Goal: Task Accomplishment & Management: Manage account settings

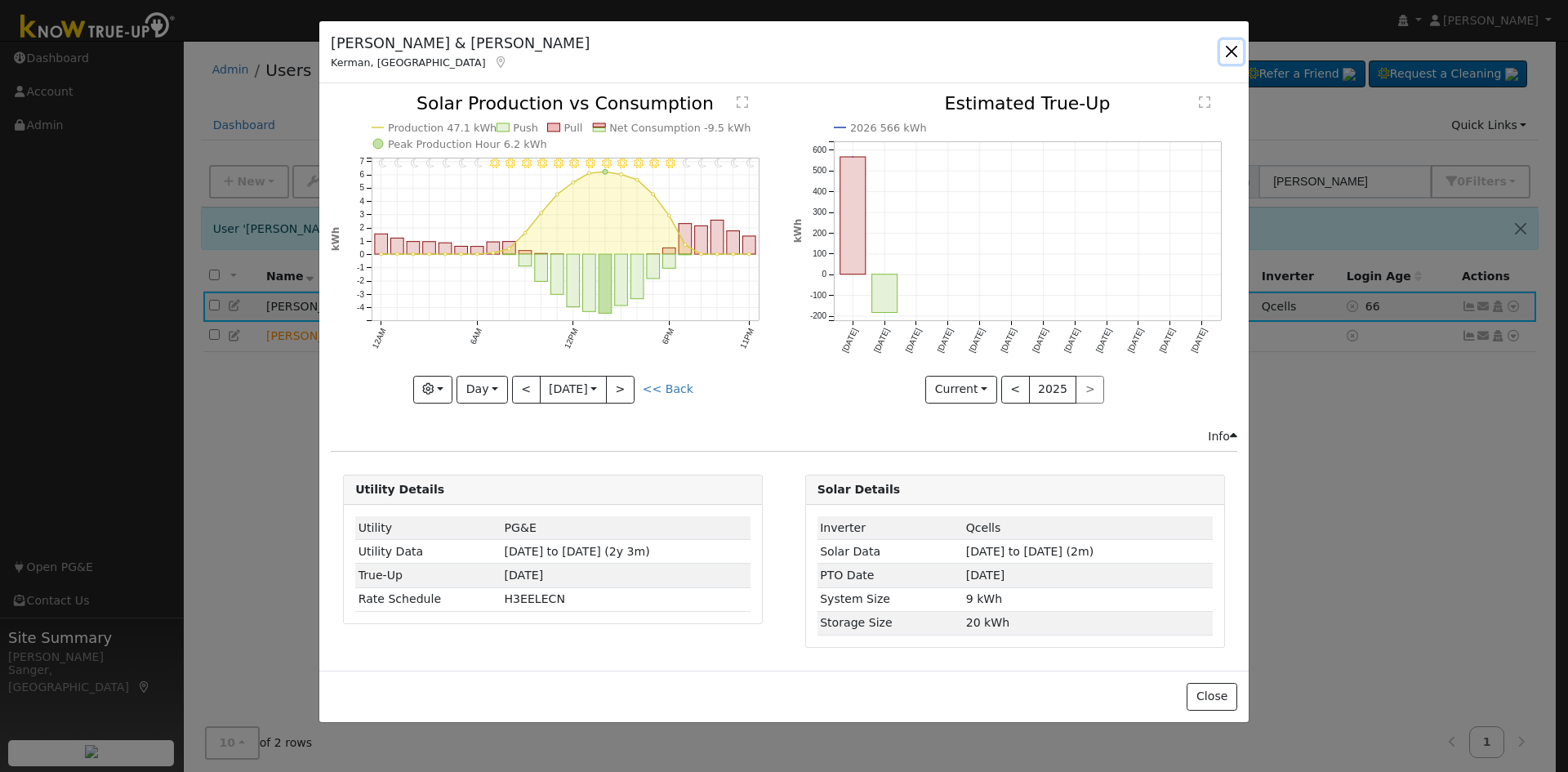
click at [1230, 46] on button "button" at bounding box center [1231, 52] width 23 height 23
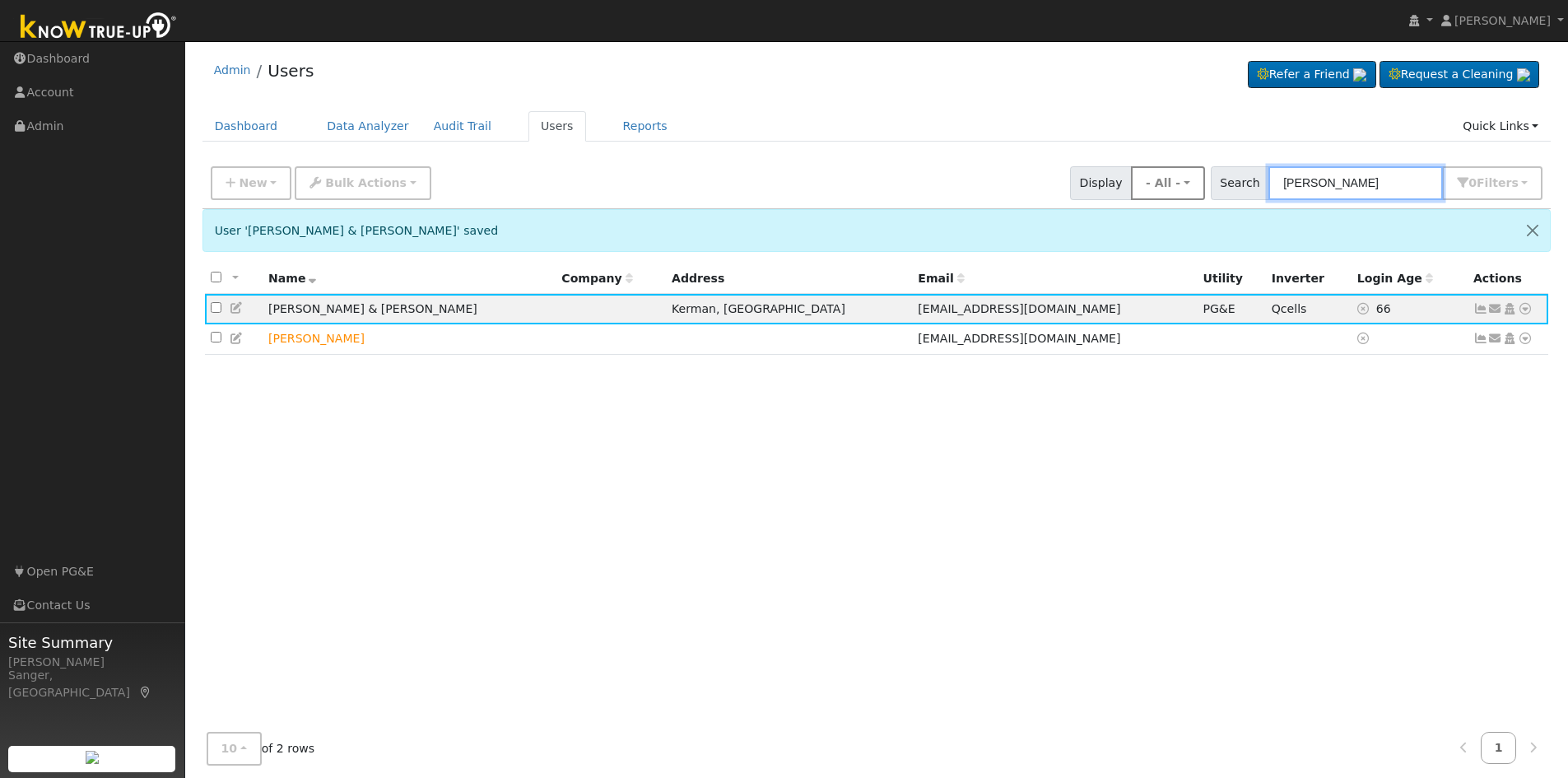
drag, startPoint x: 1359, startPoint y: 183, endPoint x: 1192, endPoint y: 185, distance: 167.0
click at [1192, 185] on div "New Add User Quick Add Quick Connect Quick Convert Lead Bulk Actions Send Email…" at bounding box center [876, 180] width 1338 height 40
paste input "[PERSON_NAME] & [PERSON_NAME]"
type input "[PERSON_NAME] & [PERSON_NAME]"
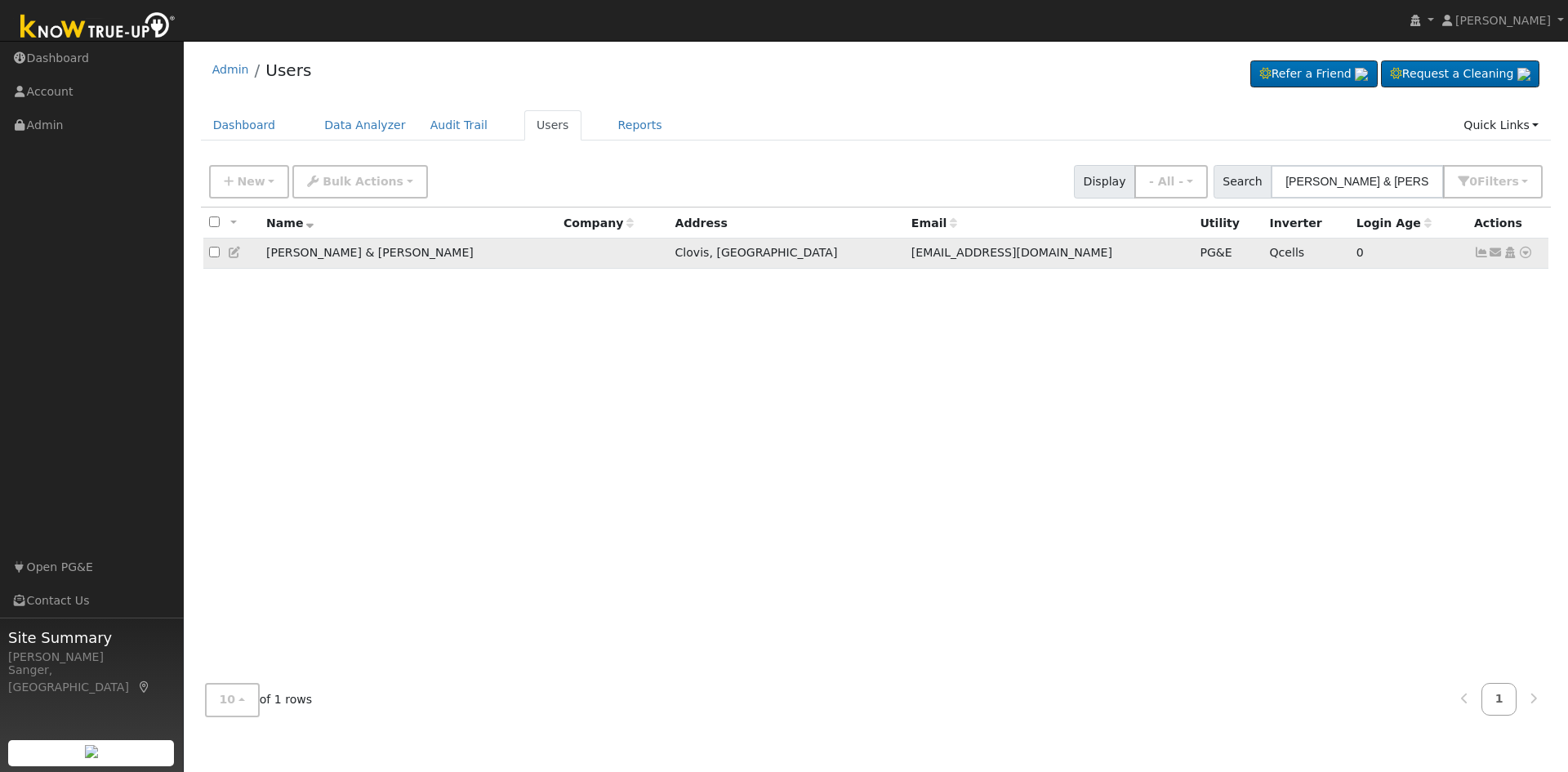
click at [1479, 255] on icon at bounding box center [1480, 252] width 15 height 11
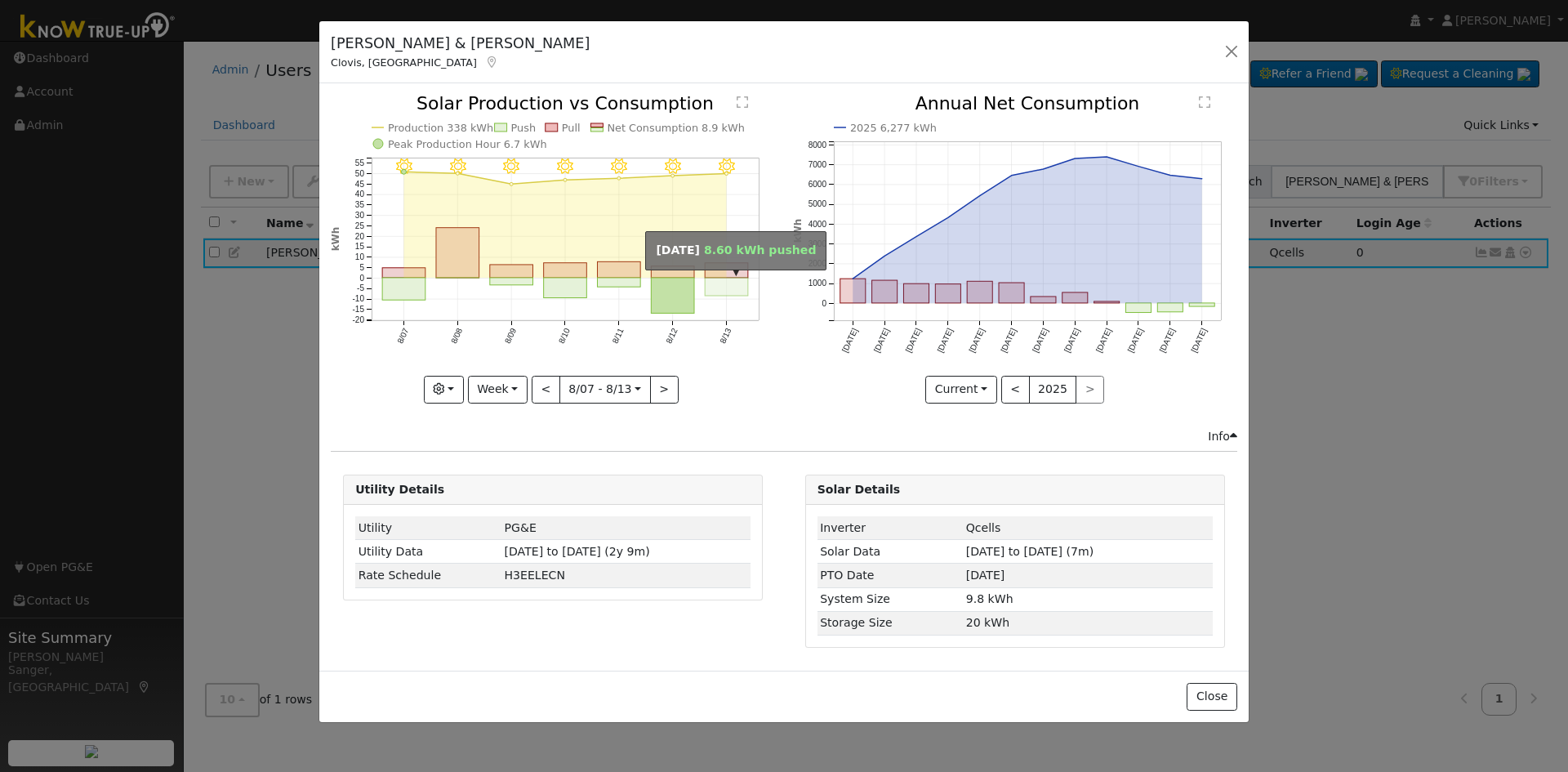
click at [722, 285] on rect "onclick=""" at bounding box center [727, 286] width 43 height 18
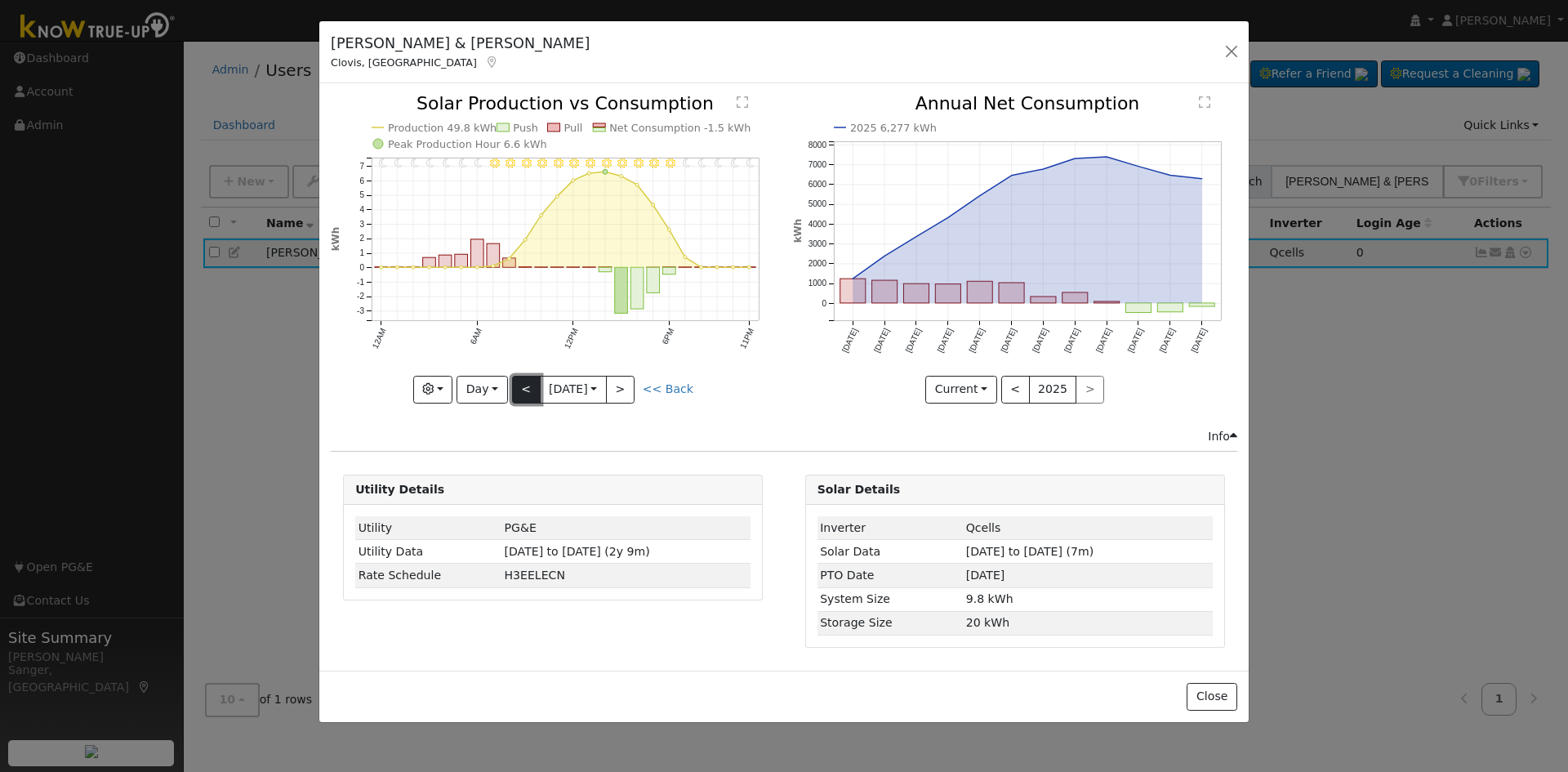
click at [516, 387] on button "<" at bounding box center [526, 389] width 28 height 28
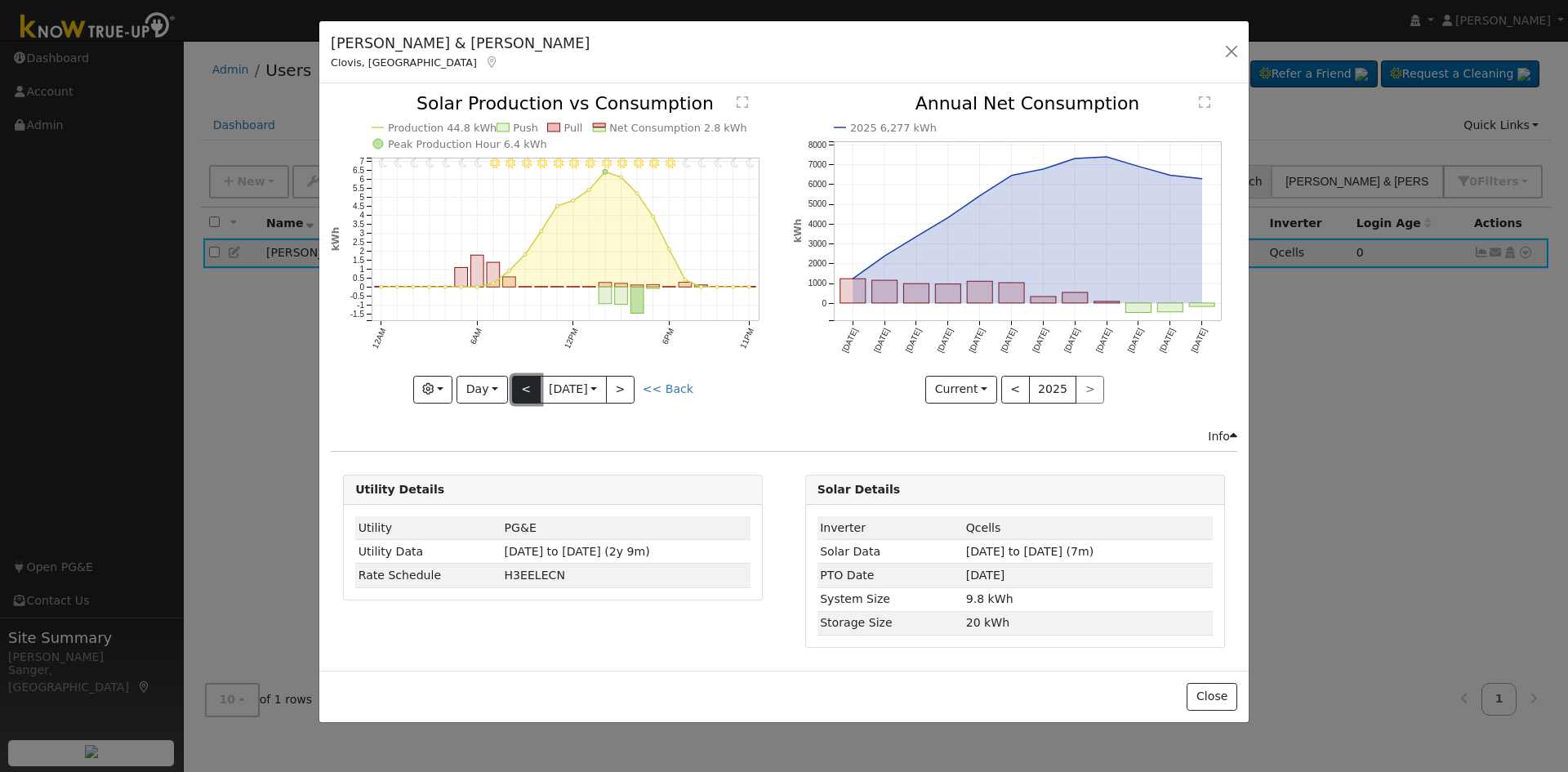
click at [516, 387] on button "<" at bounding box center [526, 389] width 28 height 28
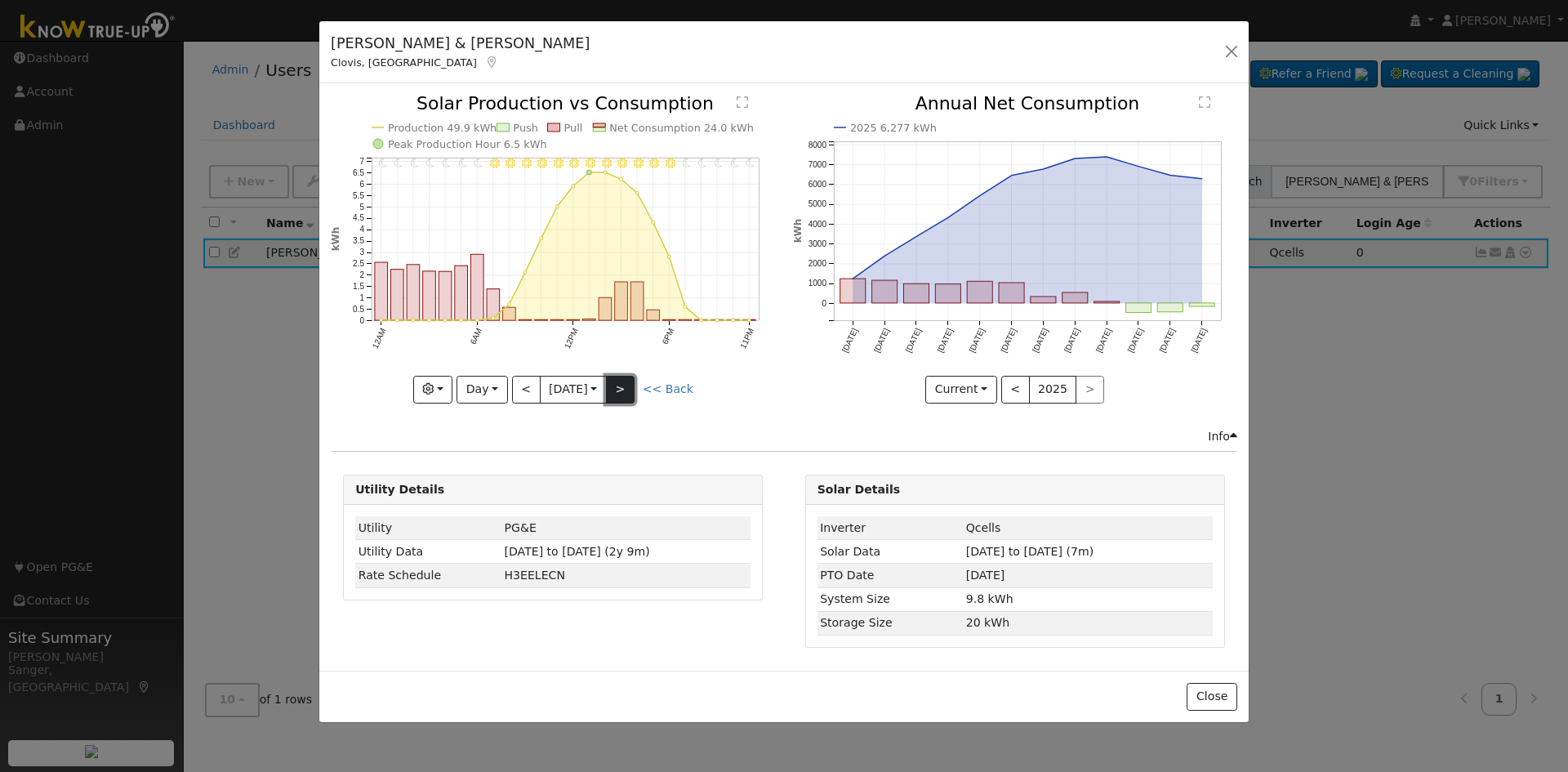
click at [624, 385] on button ">" at bounding box center [620, 389] width 28 height 28
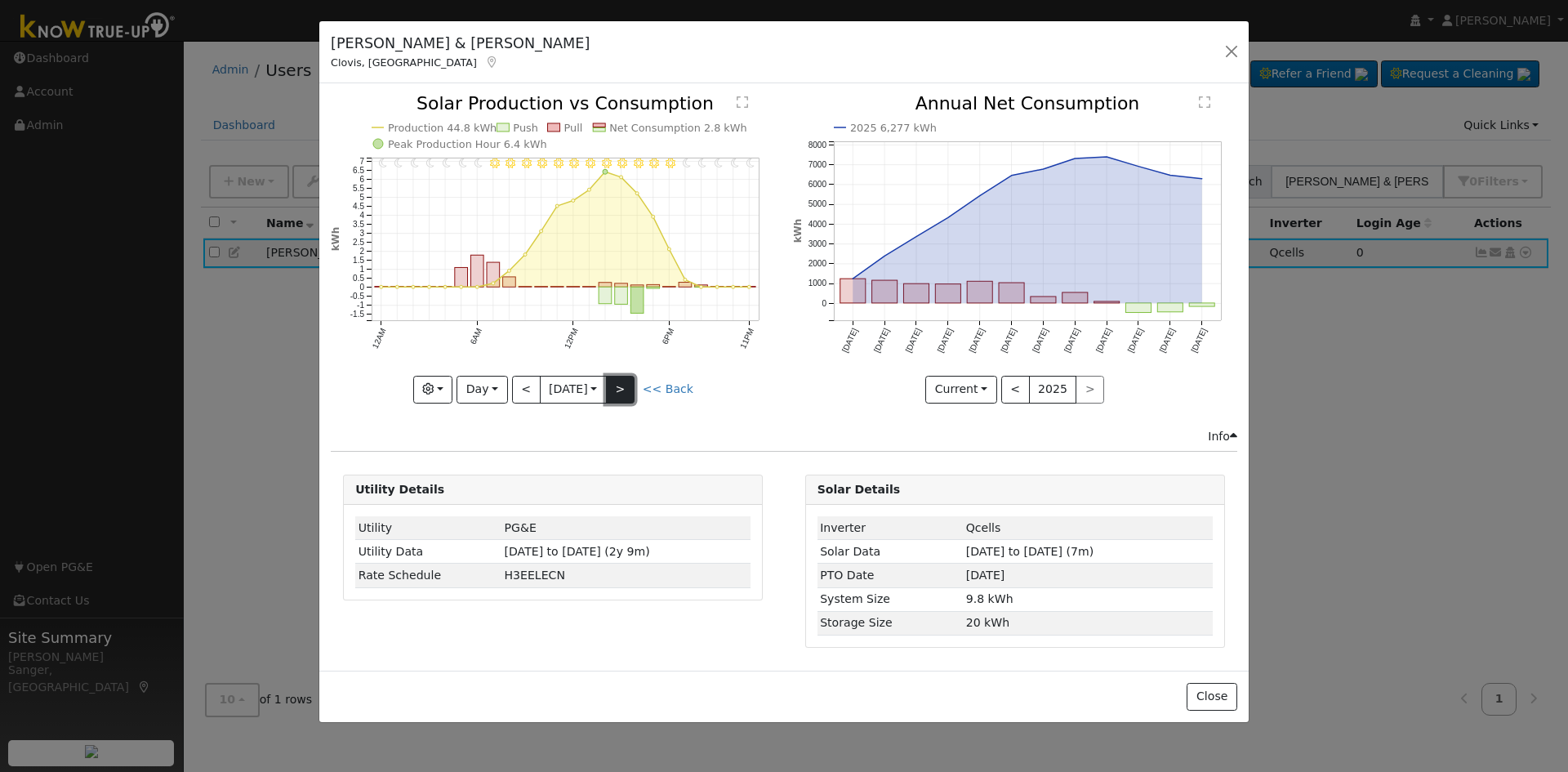
click at [625, 386] on button ">" at bounding box center [620, 389] width 28 height 28
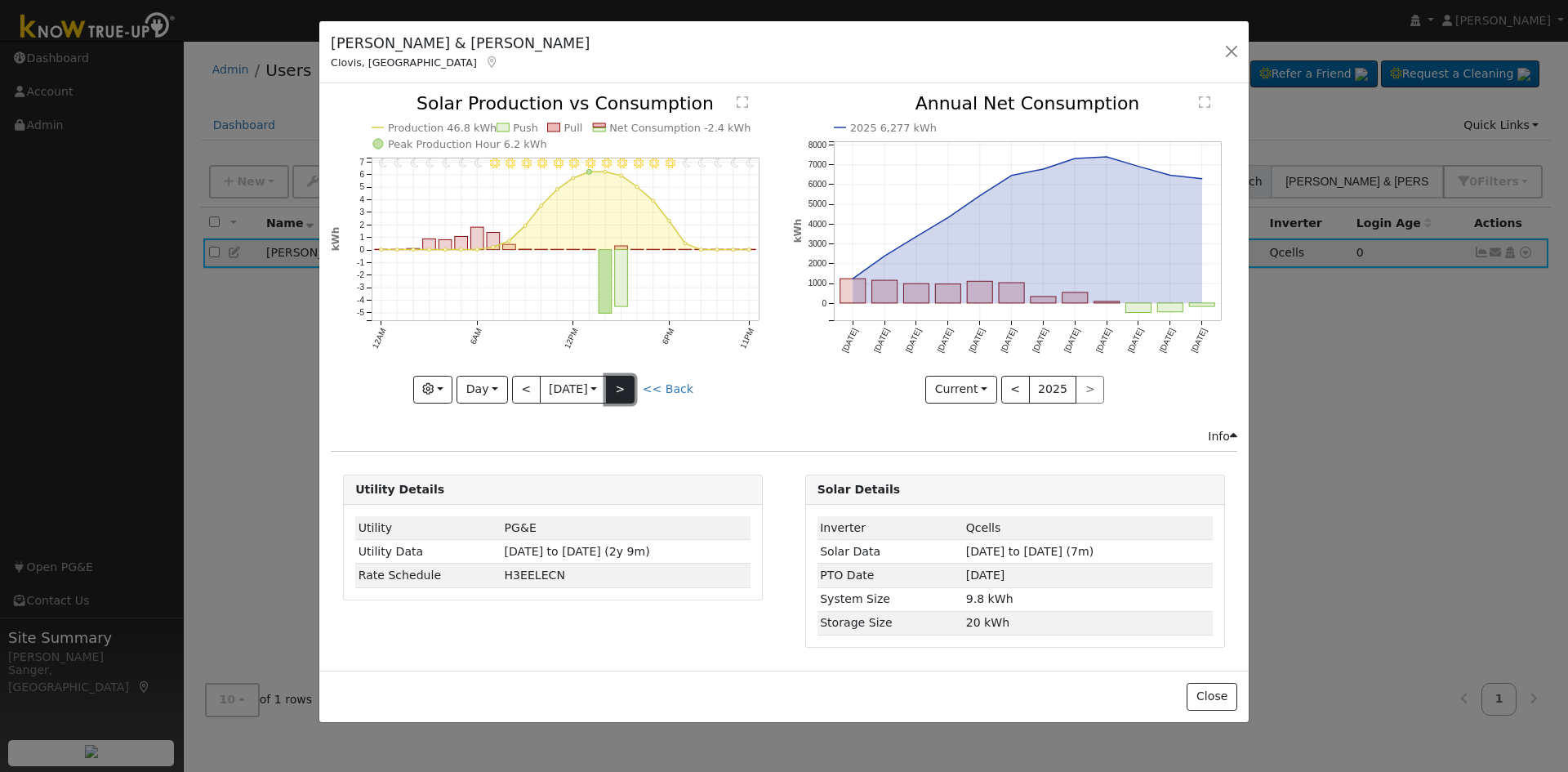
click at [625, 386] on button ">" at bounding box center [620, 389] width 28 height 28
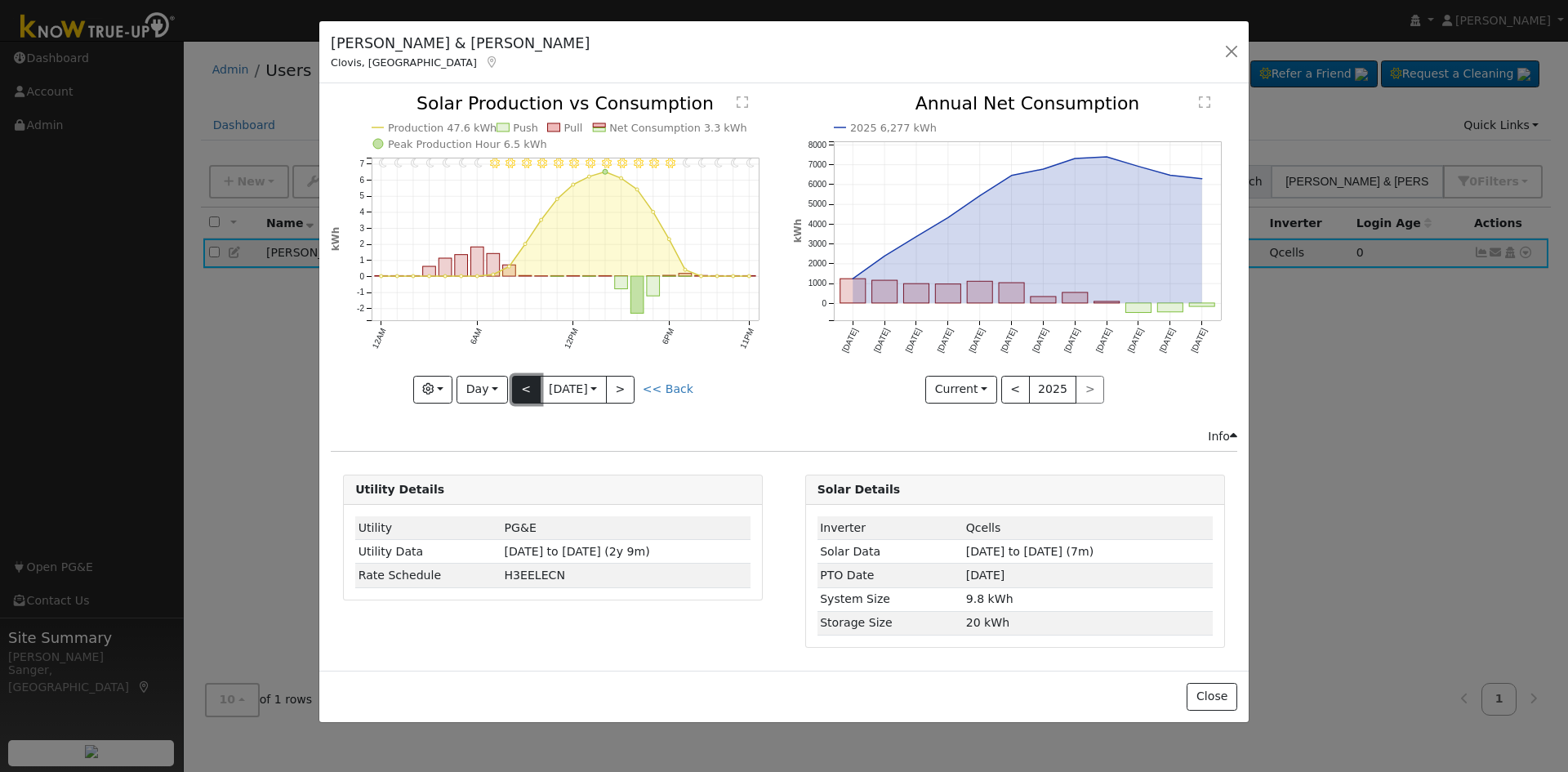
click at [521, 391] on button "<" at bounding box center [526, 389] width 28 height 28
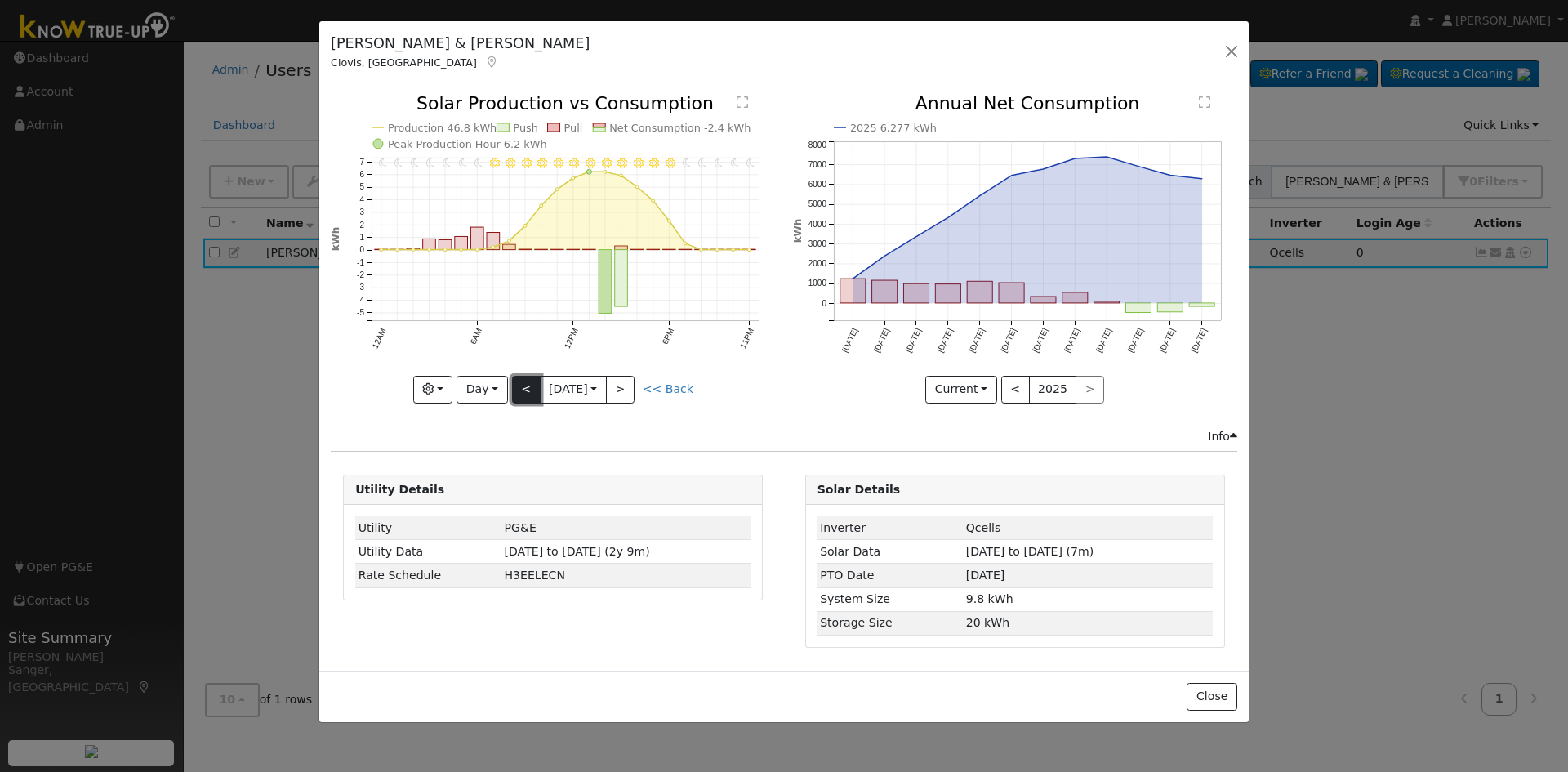
click at [521, 391] on button "<" at bounding box center [526, 389] width 28 height 28
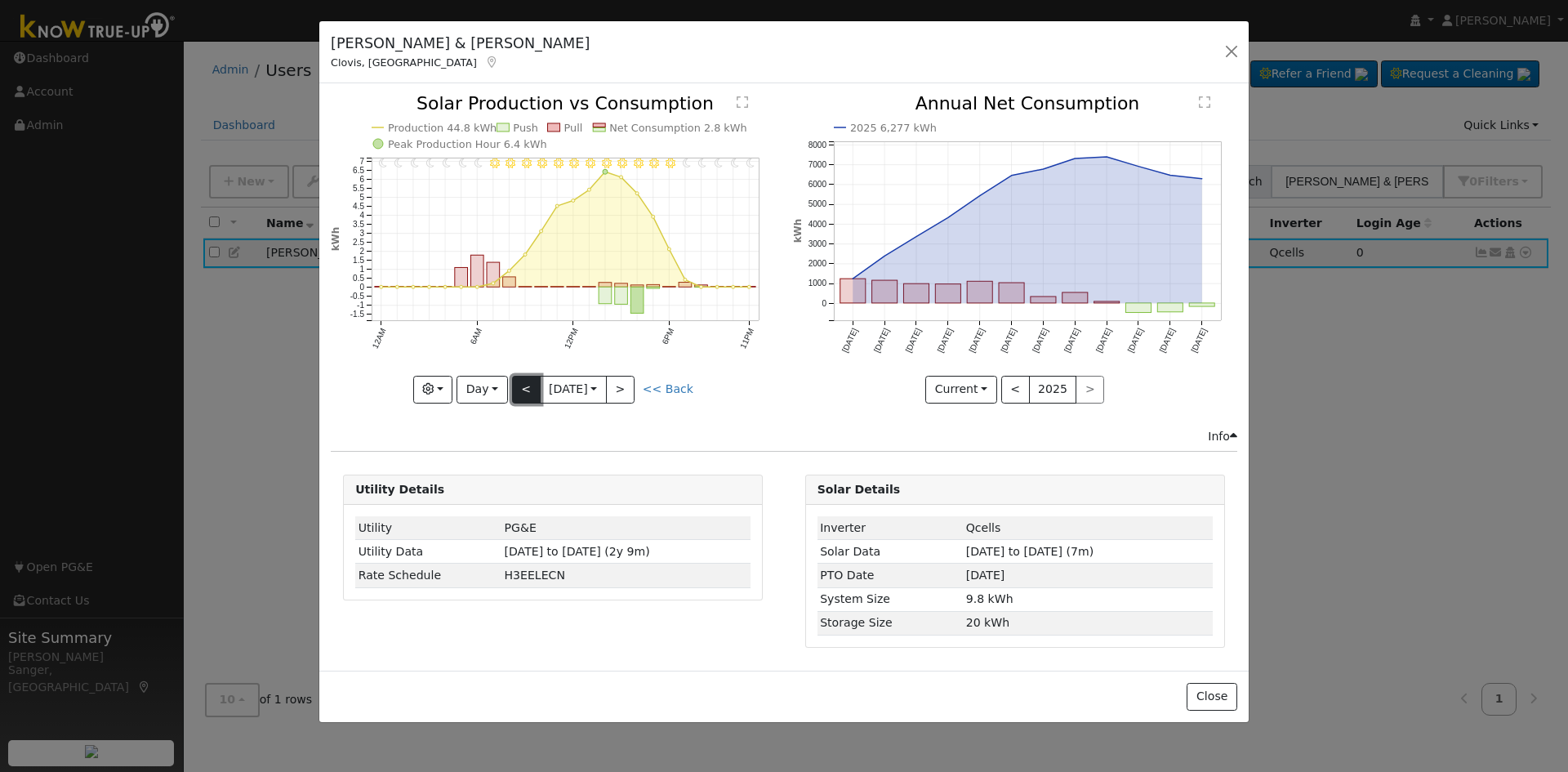
click at [521, 391] on button "<" at bounding box center [526, 389] width 28 height 28
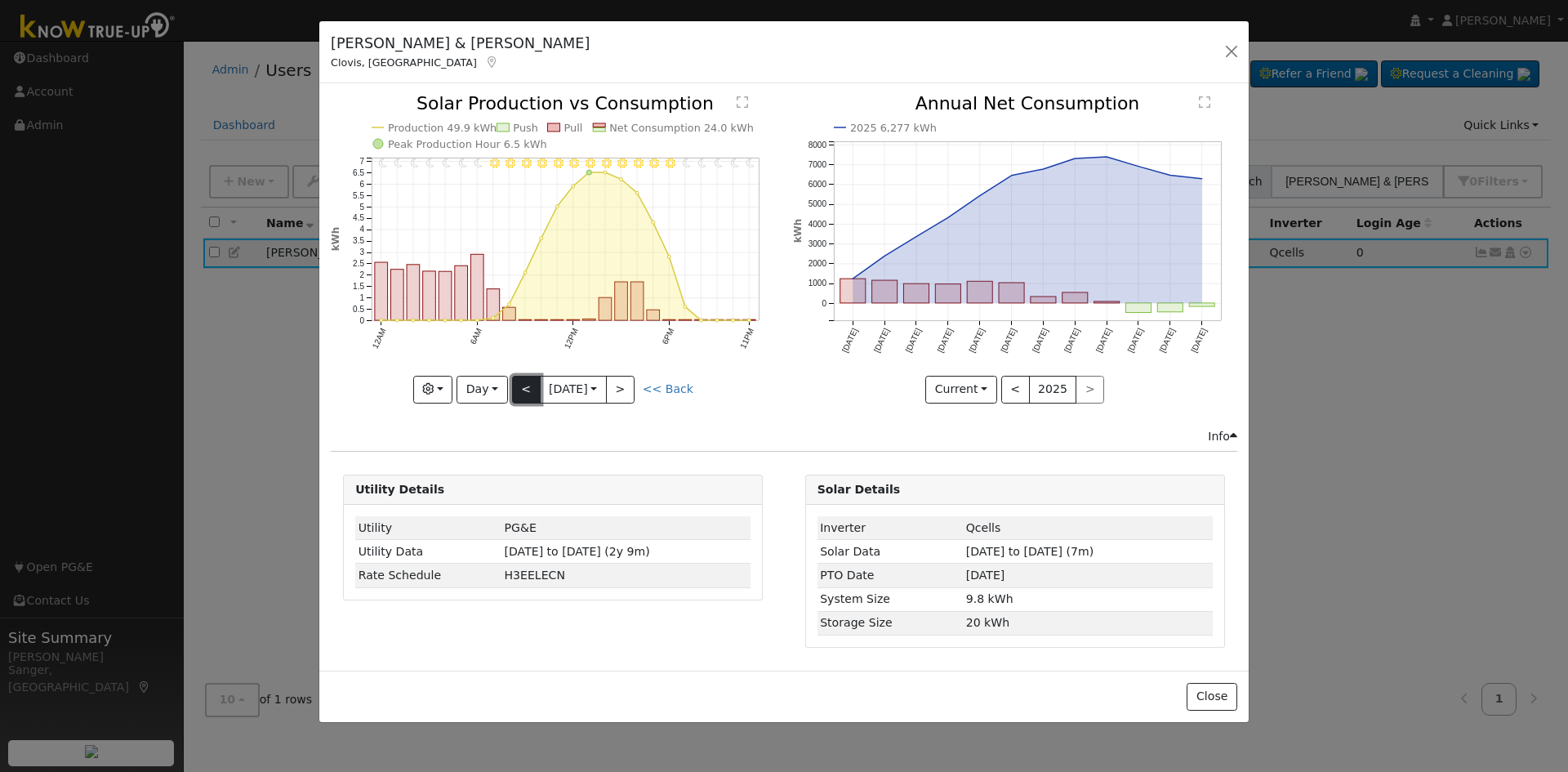
click at [521, 391] on button "<" at bounding box center [526, 389] width 28 height 28
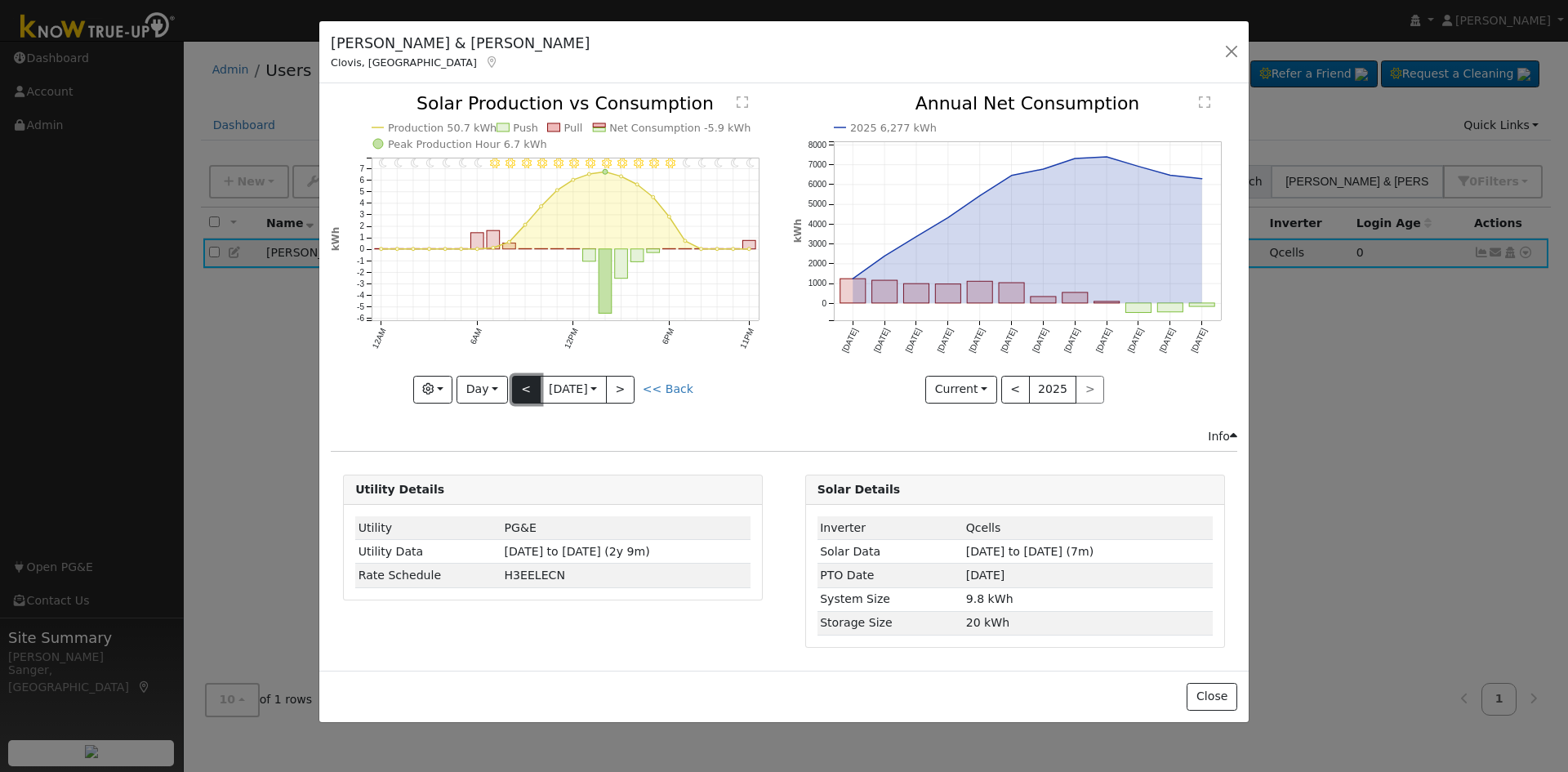
click at [521, 391] on button "<" at bounding box center [526, 389] width 28 height 28
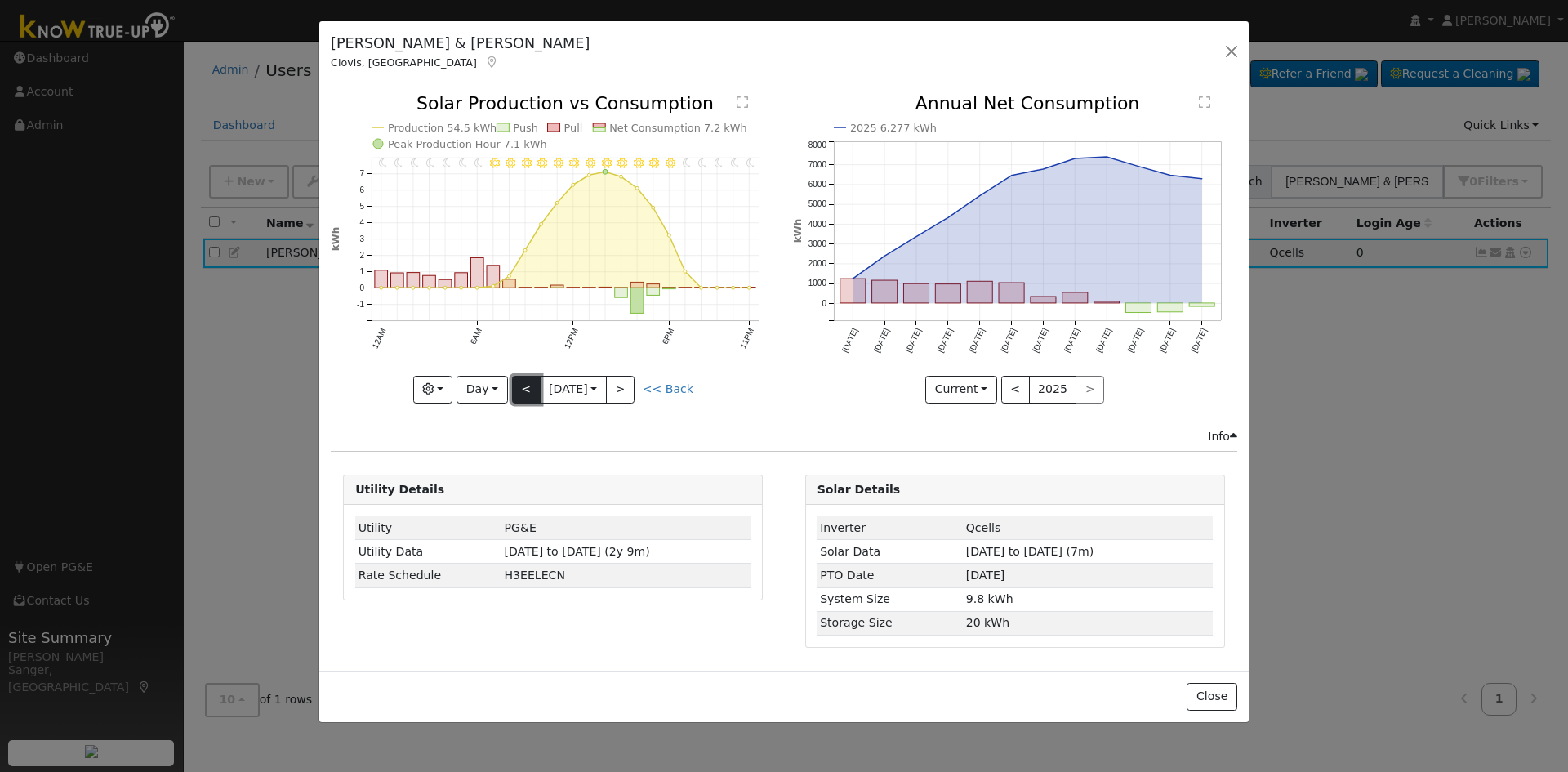
click at [521, 391] on button "<" at bounding box center [526, 389] width 28 height 28
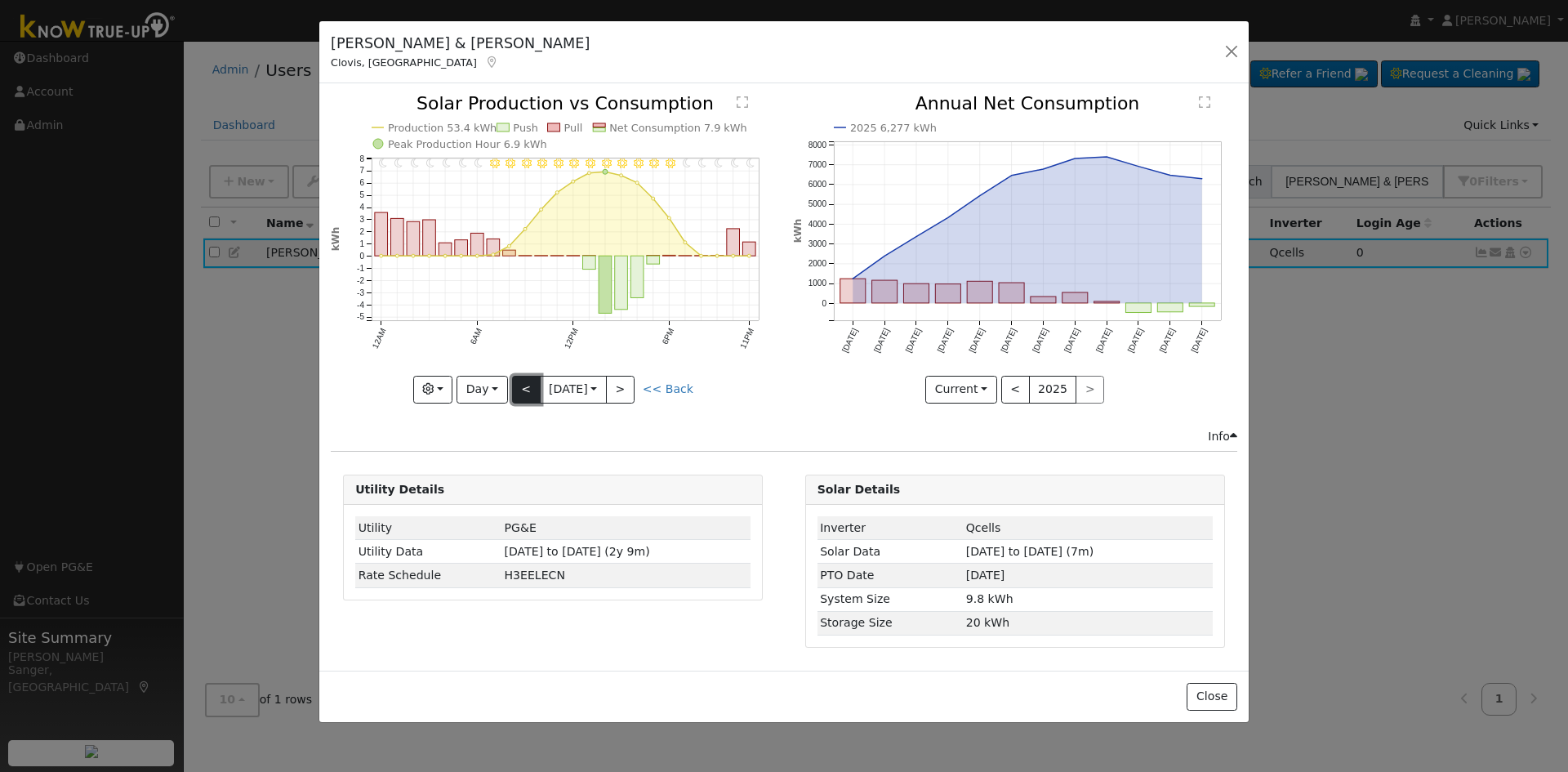
click at [521, 391] on button "<" at bounding box center [526, 389] width 28 height 28
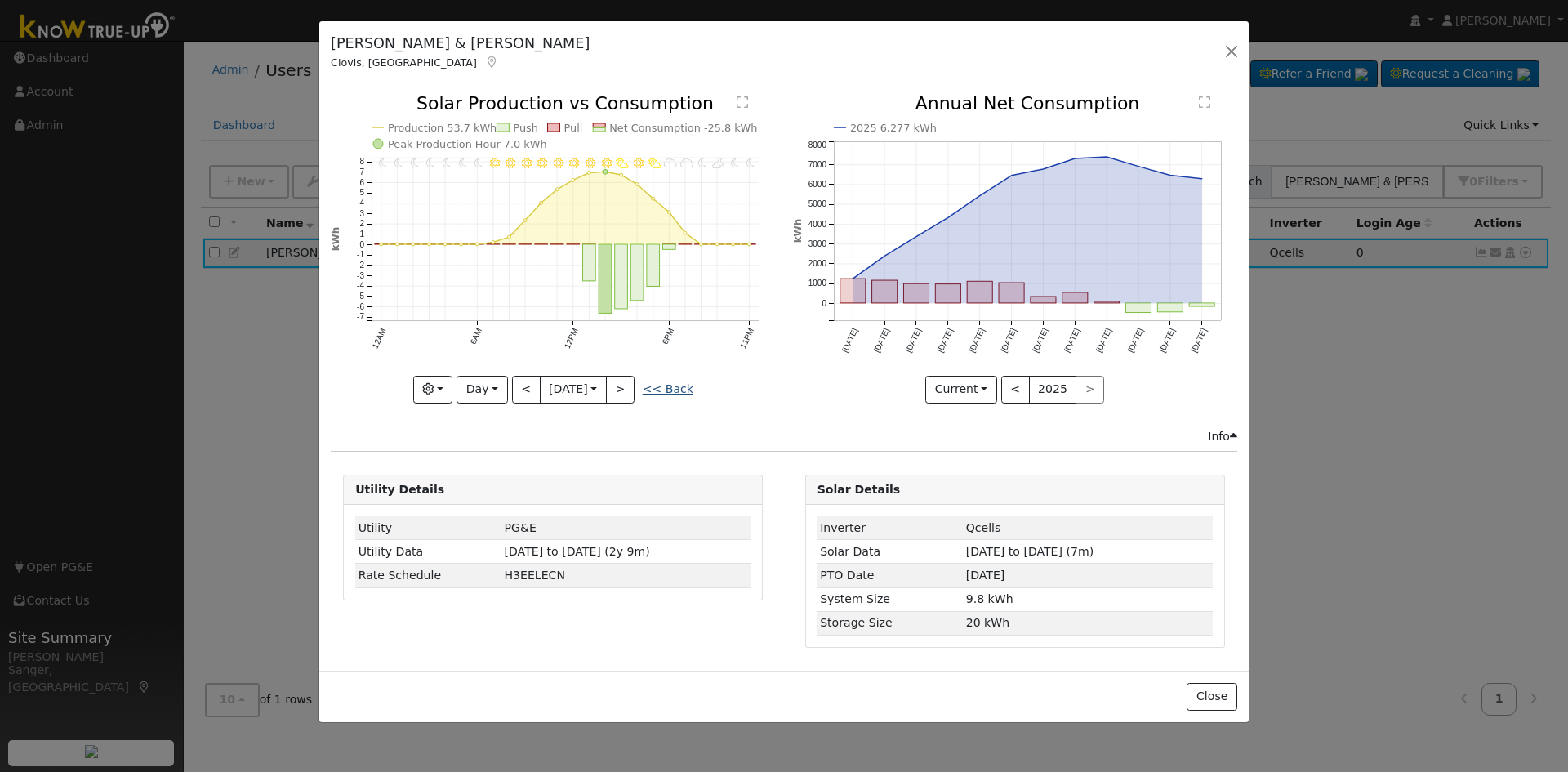
click at [677, 390] on link "<< Back" at bounding box center [668, 389] width 51 height 13
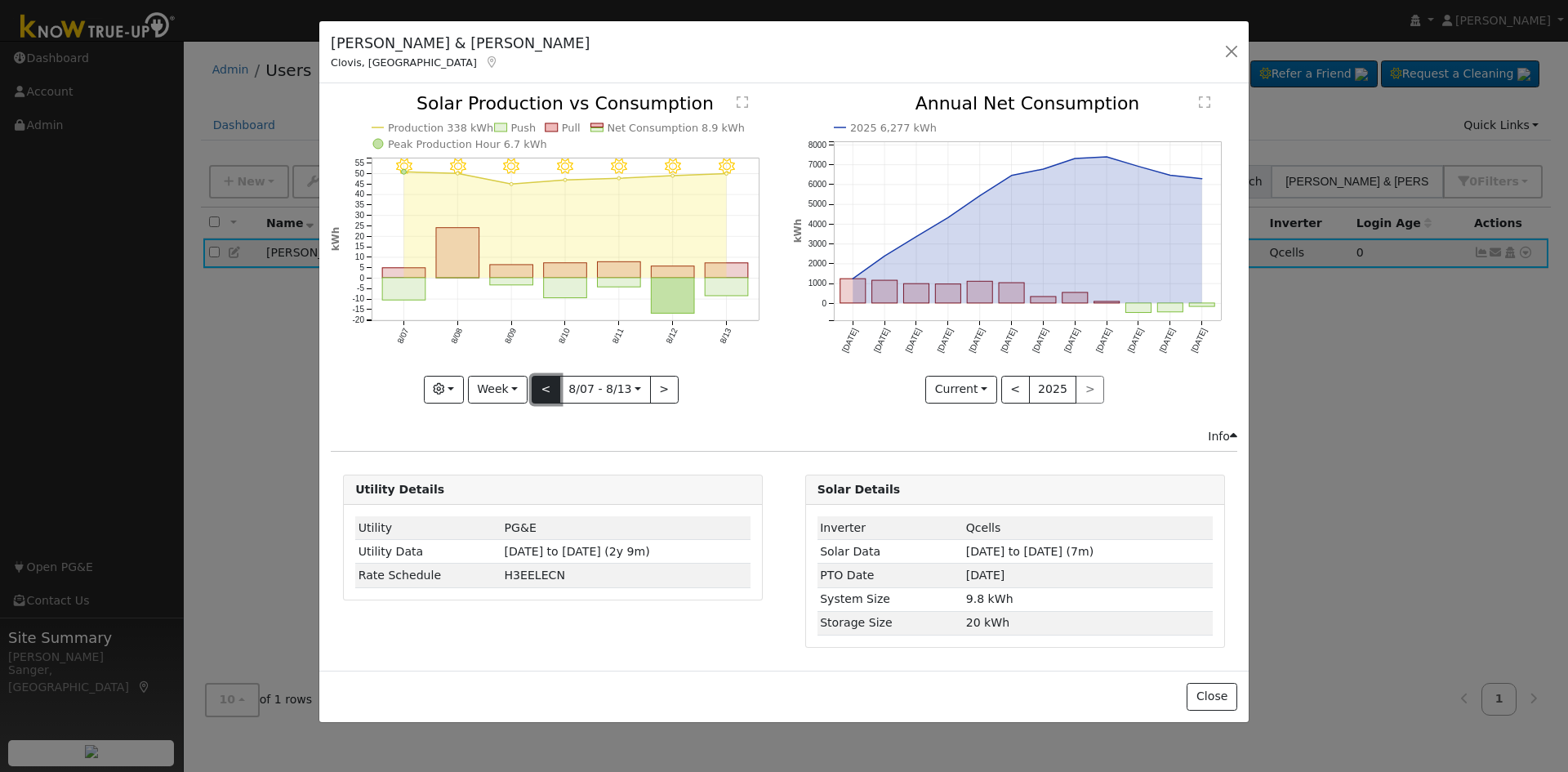
click at [548, 389] on button "<" at bounding box center [545, 389] width 28 height 28
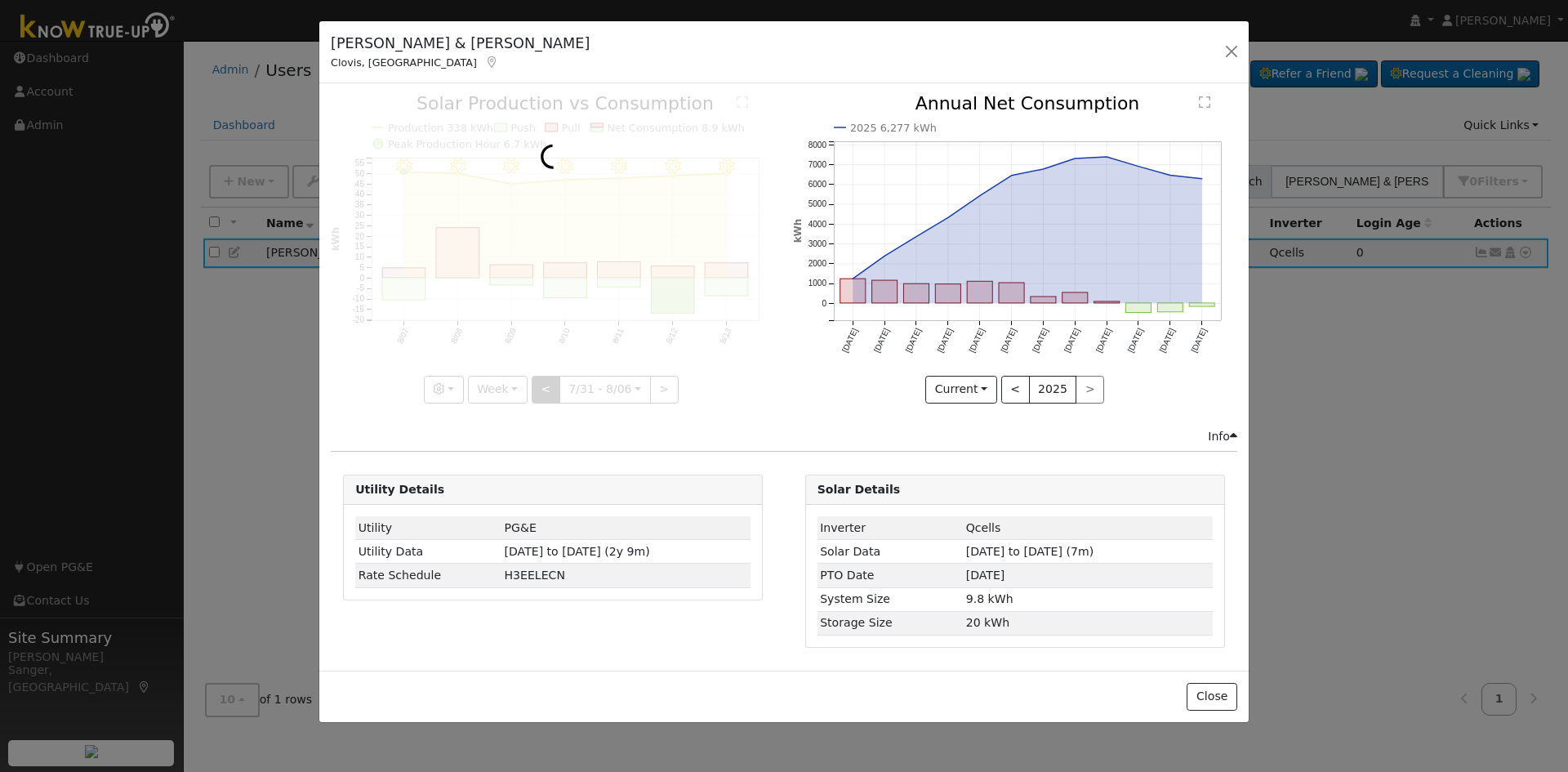
click at [548, 389] on div at bounding box center [553, 248] width 444 height 308
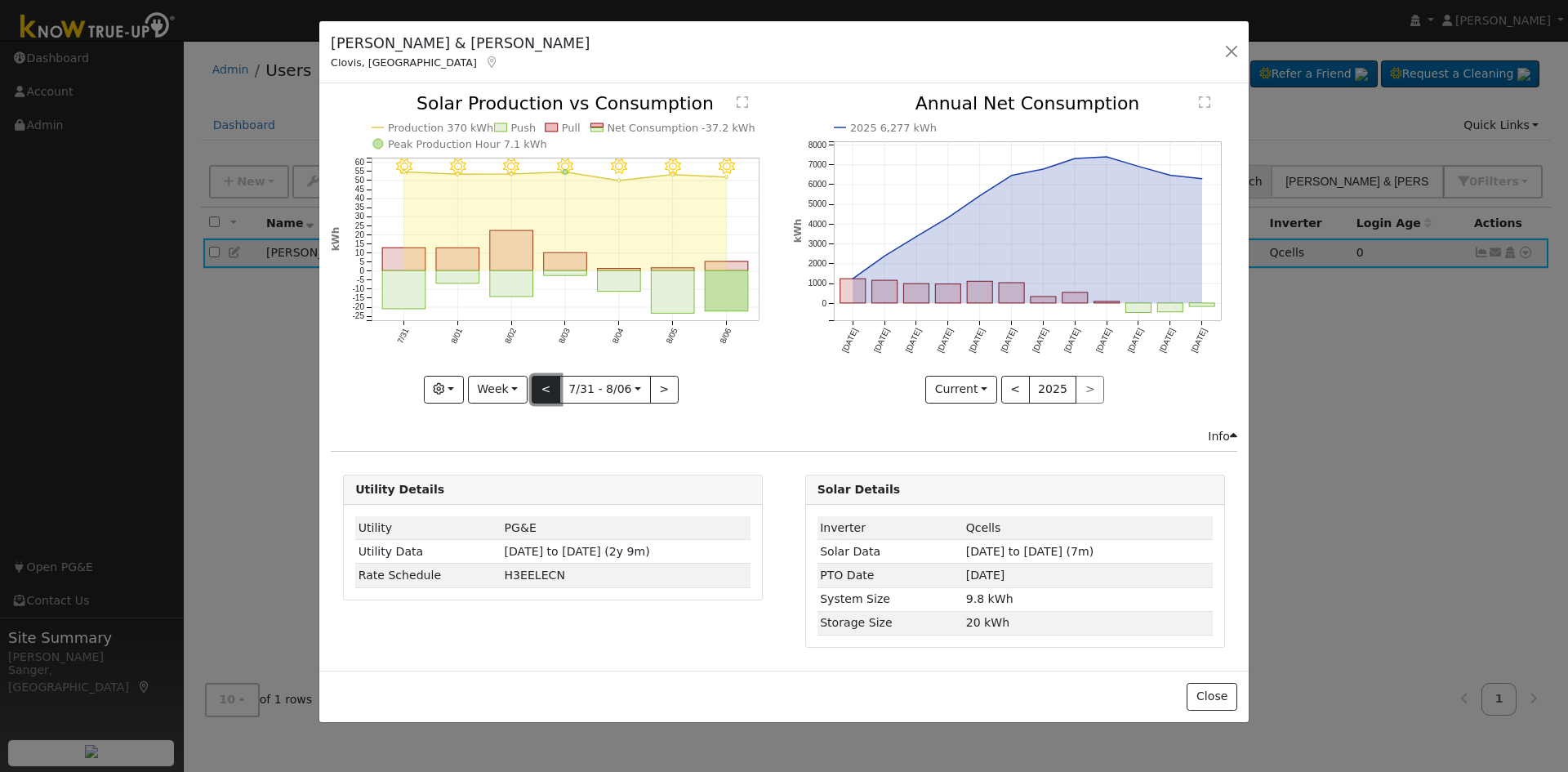
click at [548, 389] on button "<" at bounding box center [545, 389] width 28 height 28
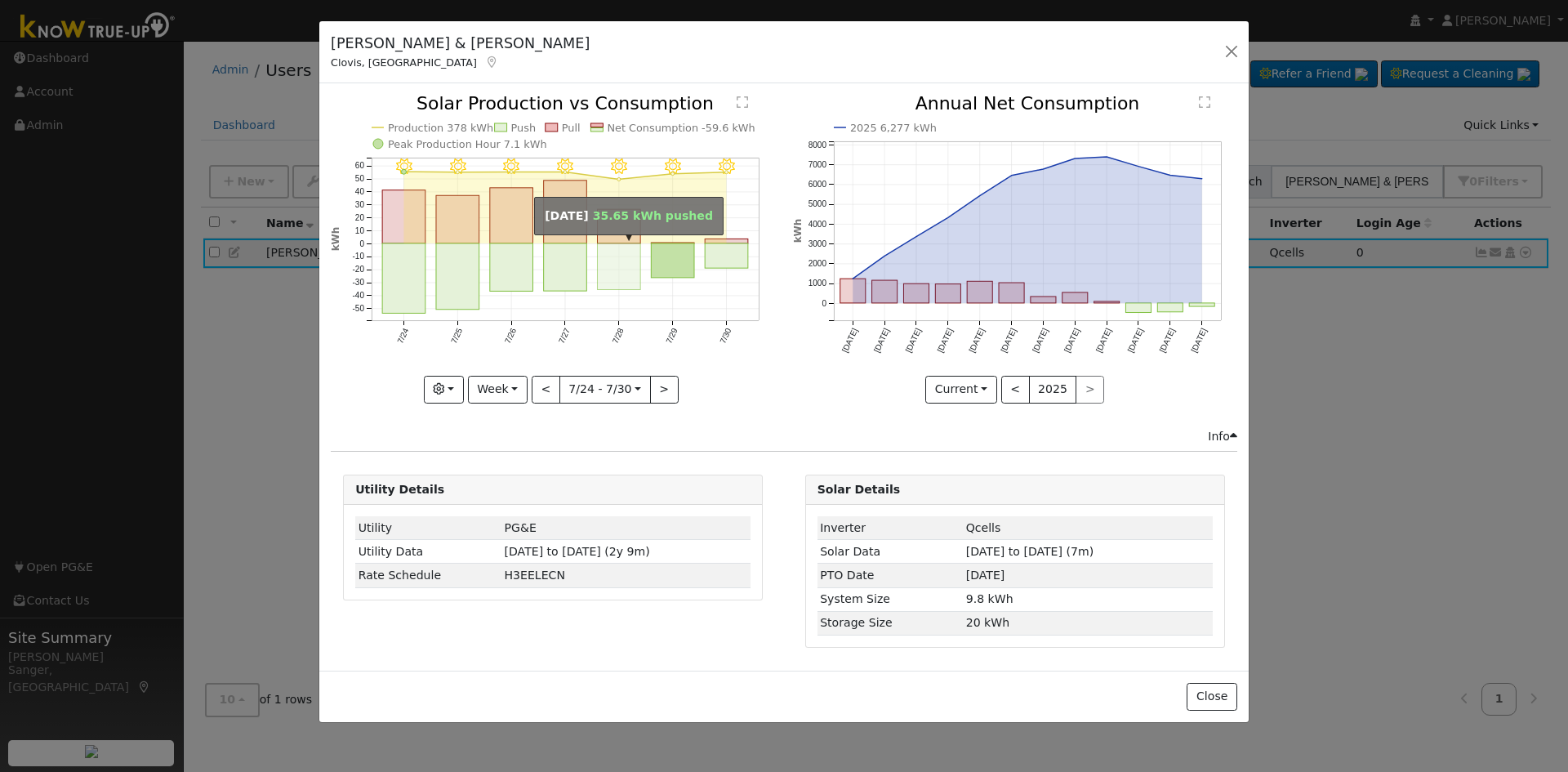
click at [608, 262] on rect "onclick=""" at bounding box center [619, 267] width 43 height 46
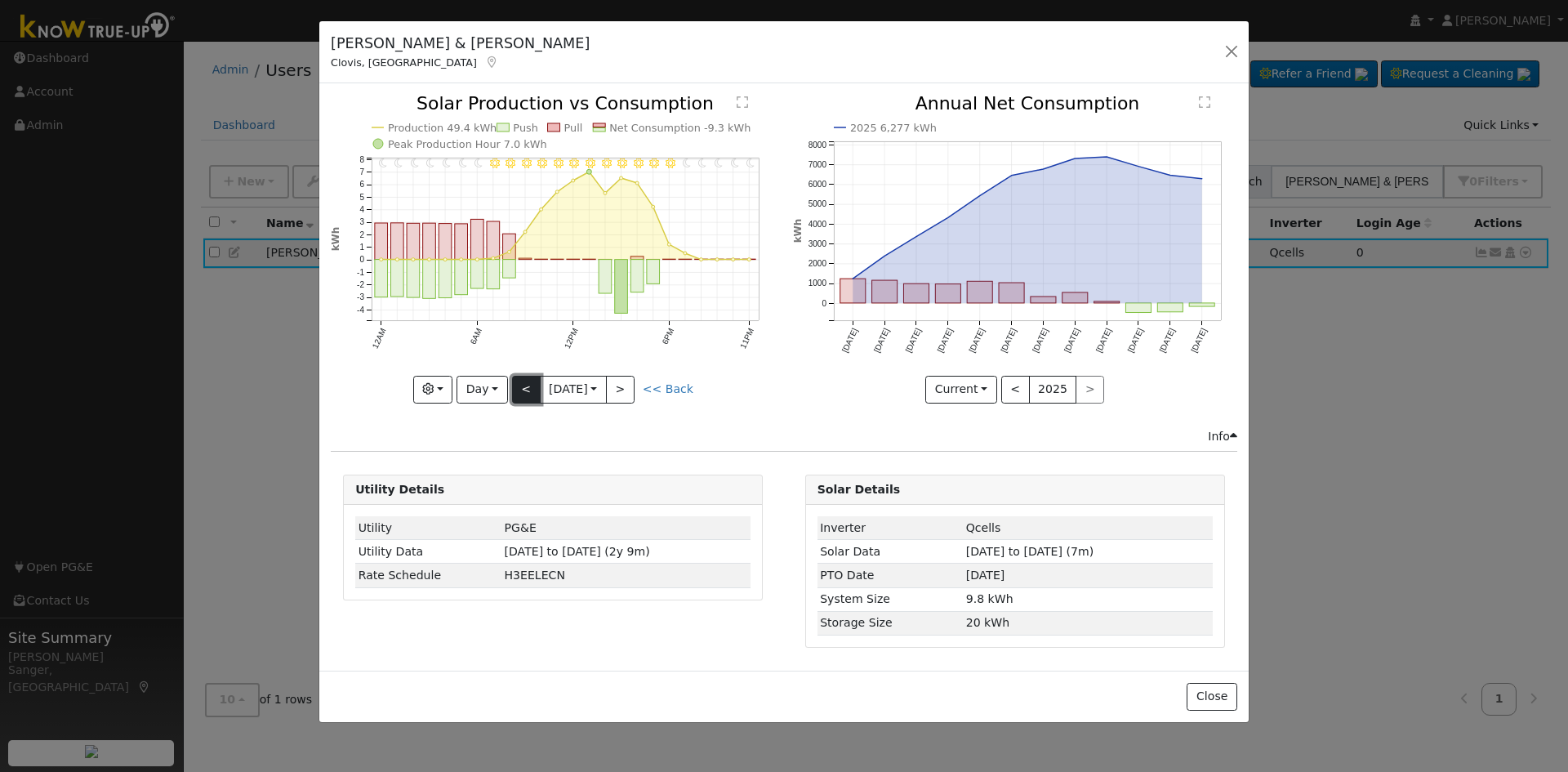
click at [527, 386] on button "<" at bounding box center [526, 389] width 28 height 28
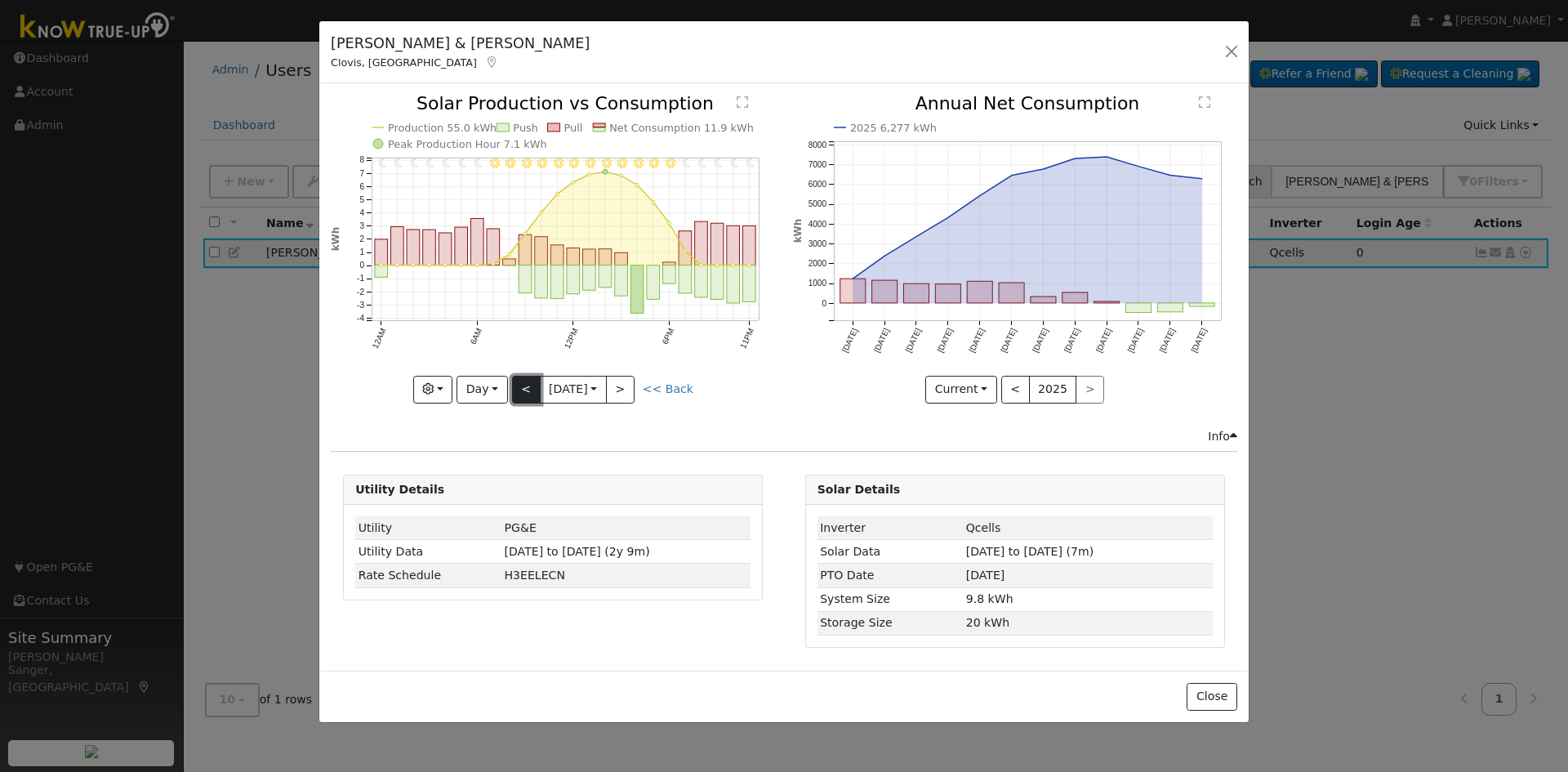
click at [527, 386] on button "<" at bounding box center [526, 389] width 28 height 28
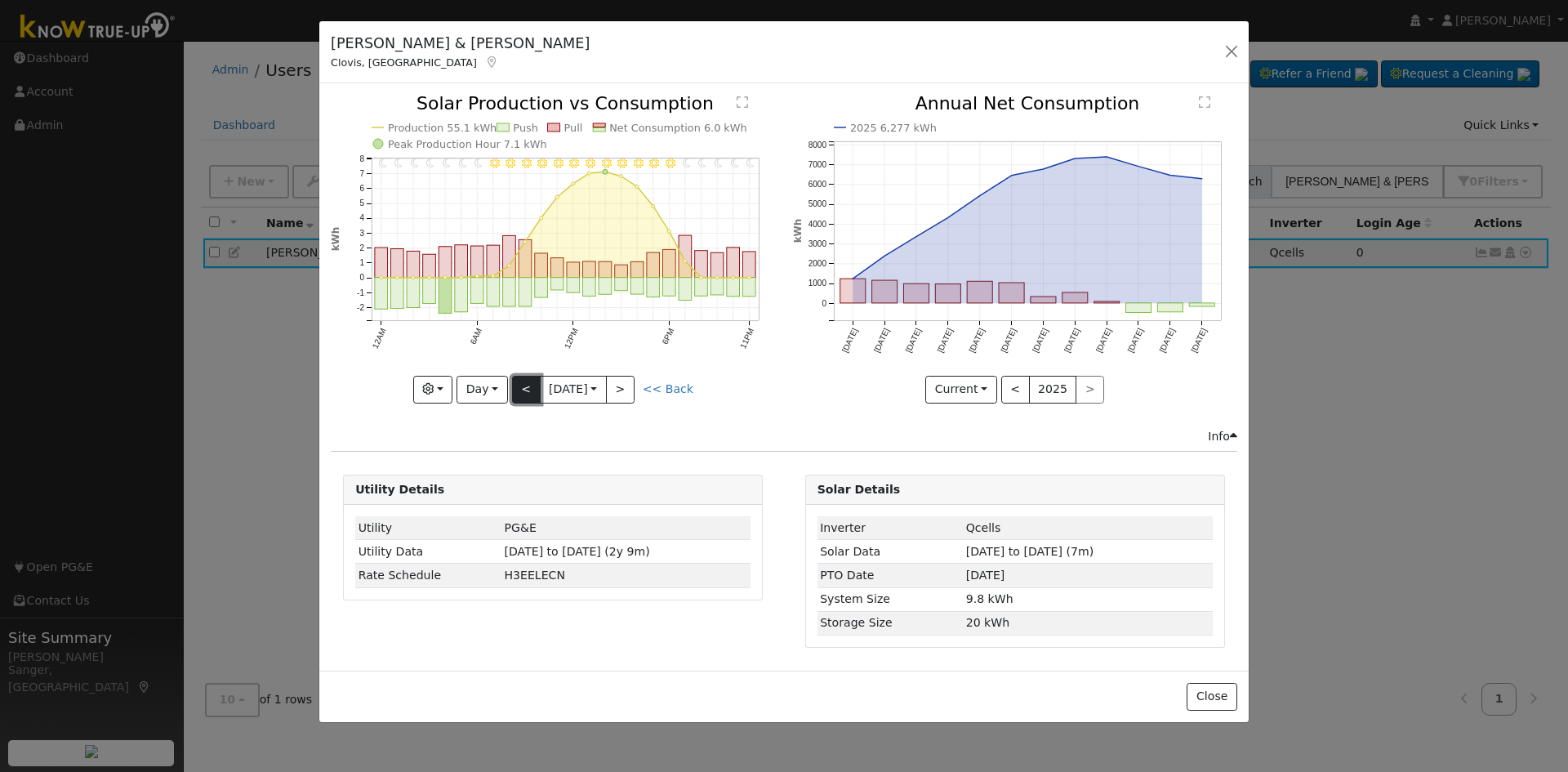
click at [527, 386] on button "<" at bounding box center [526, 389] width 28 height 28
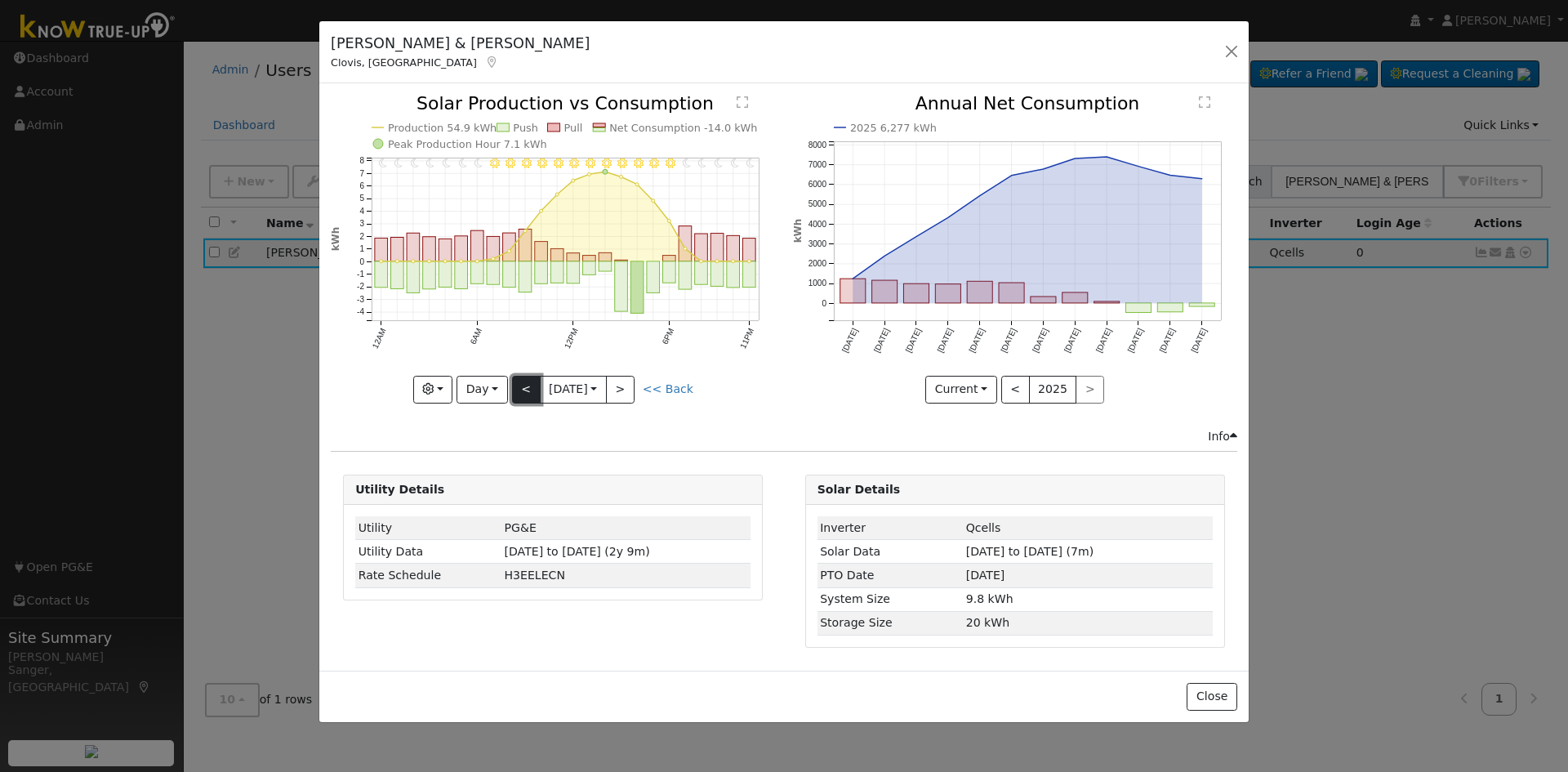
click at [527, 386] on button "<" at bounding box center [526, 389] width 28 height 28
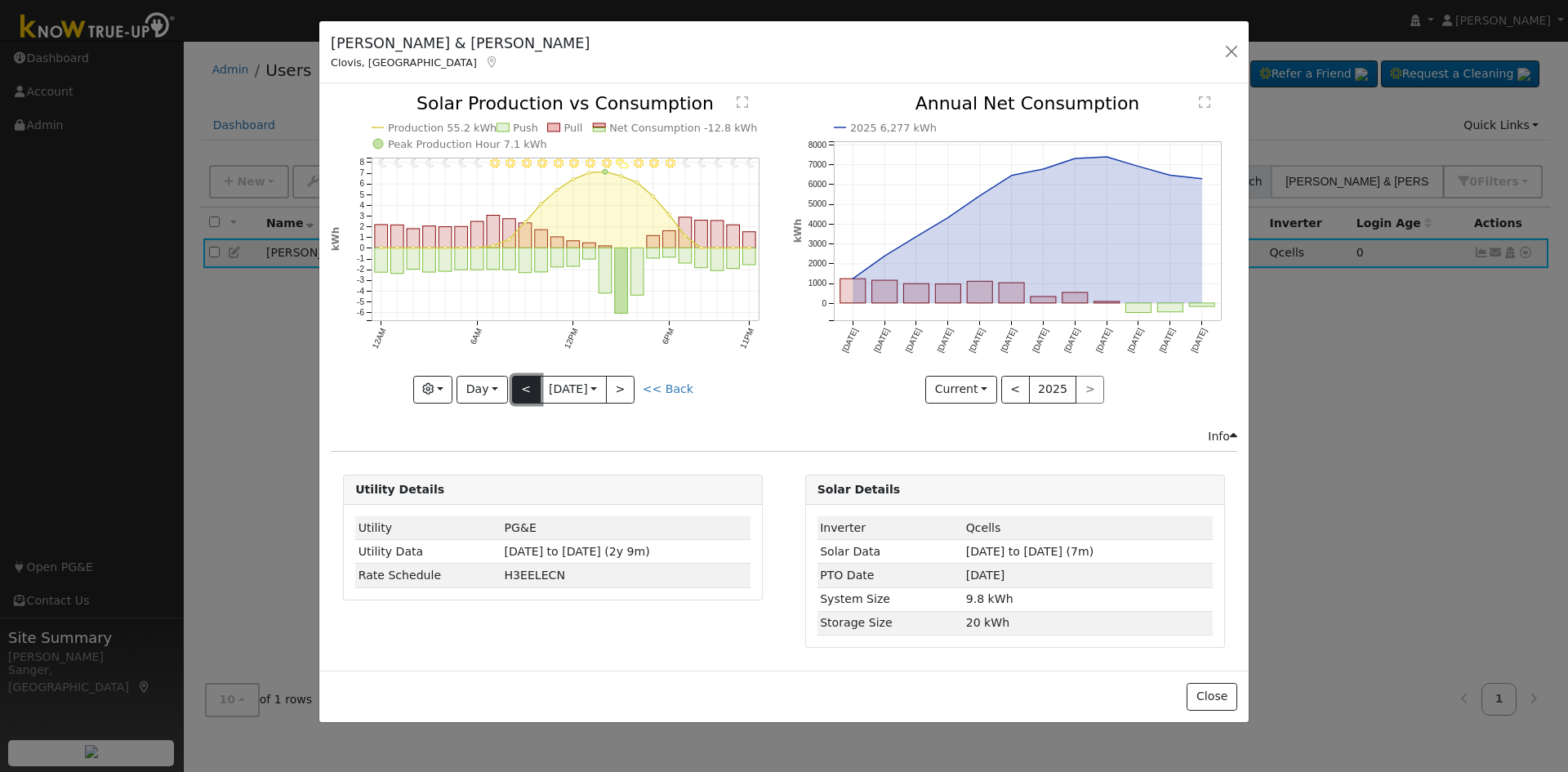
click at [527, 386] on button "<" at bounding box center [526, 389] width 28 height 28
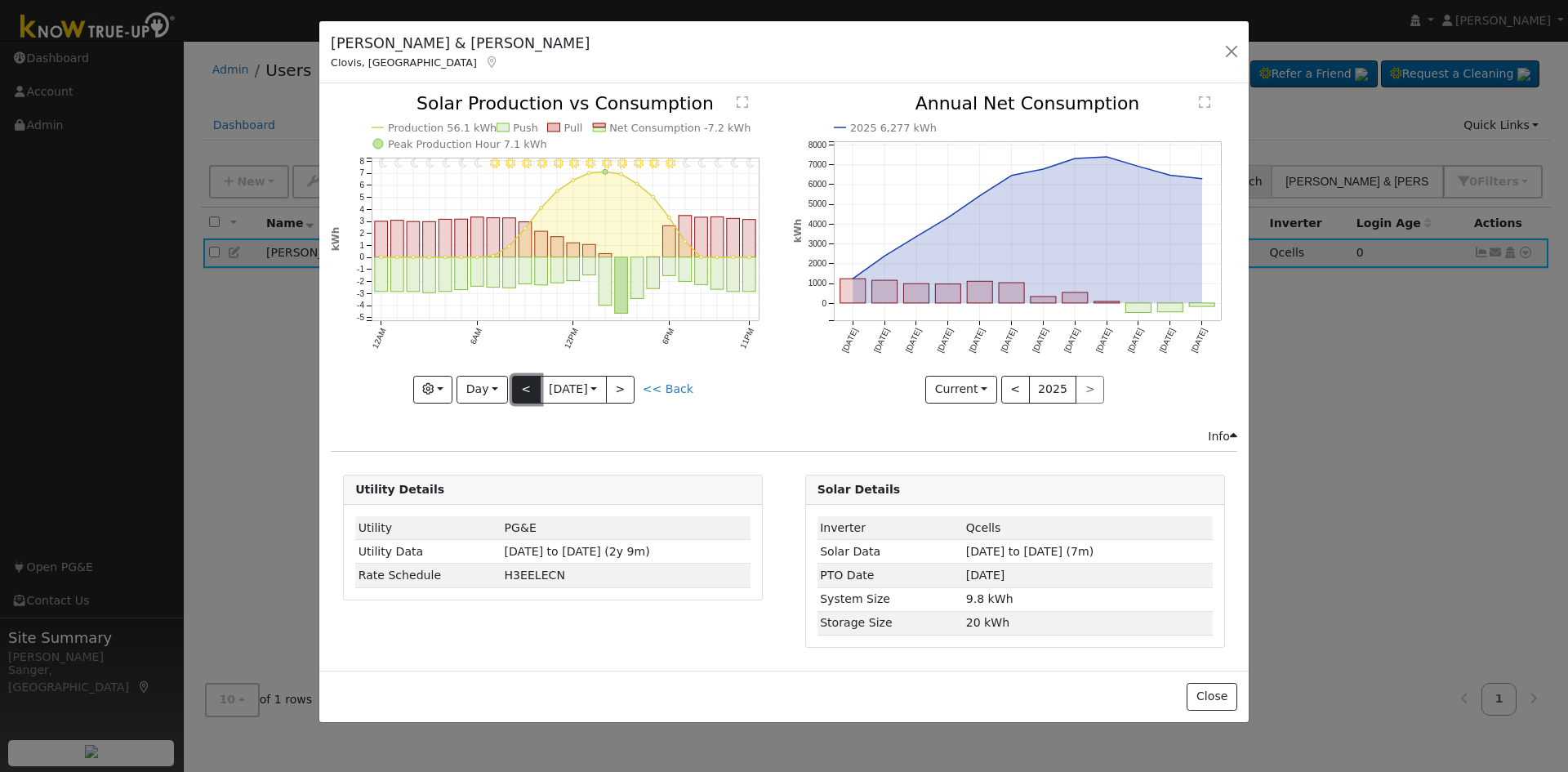
click at [527, 386] on button "<" at bounding box center [526, 389] width 28 height 28
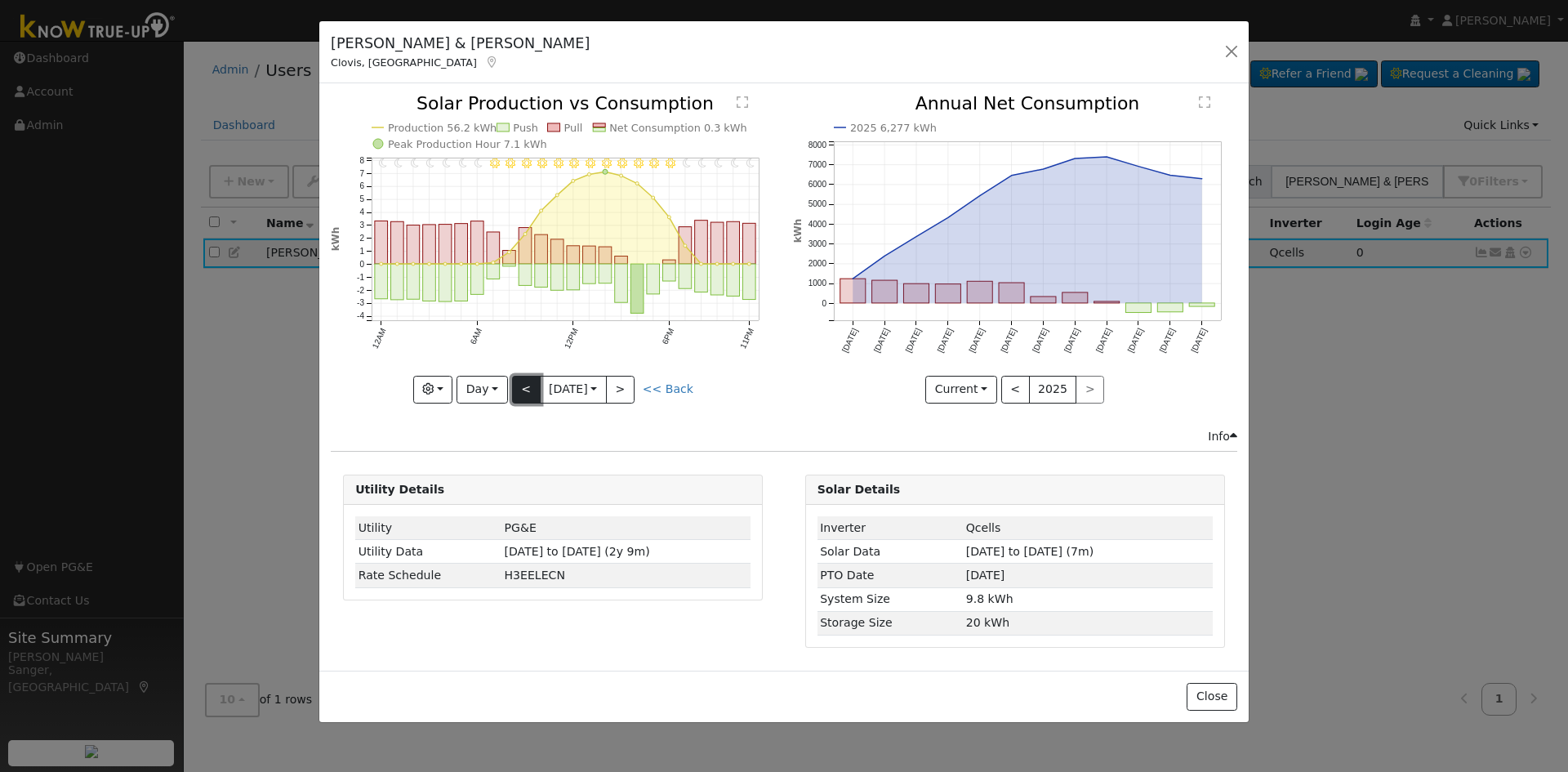
click at [527, 386] on button "<" at bounding box center [526, 389] width 28 height 28
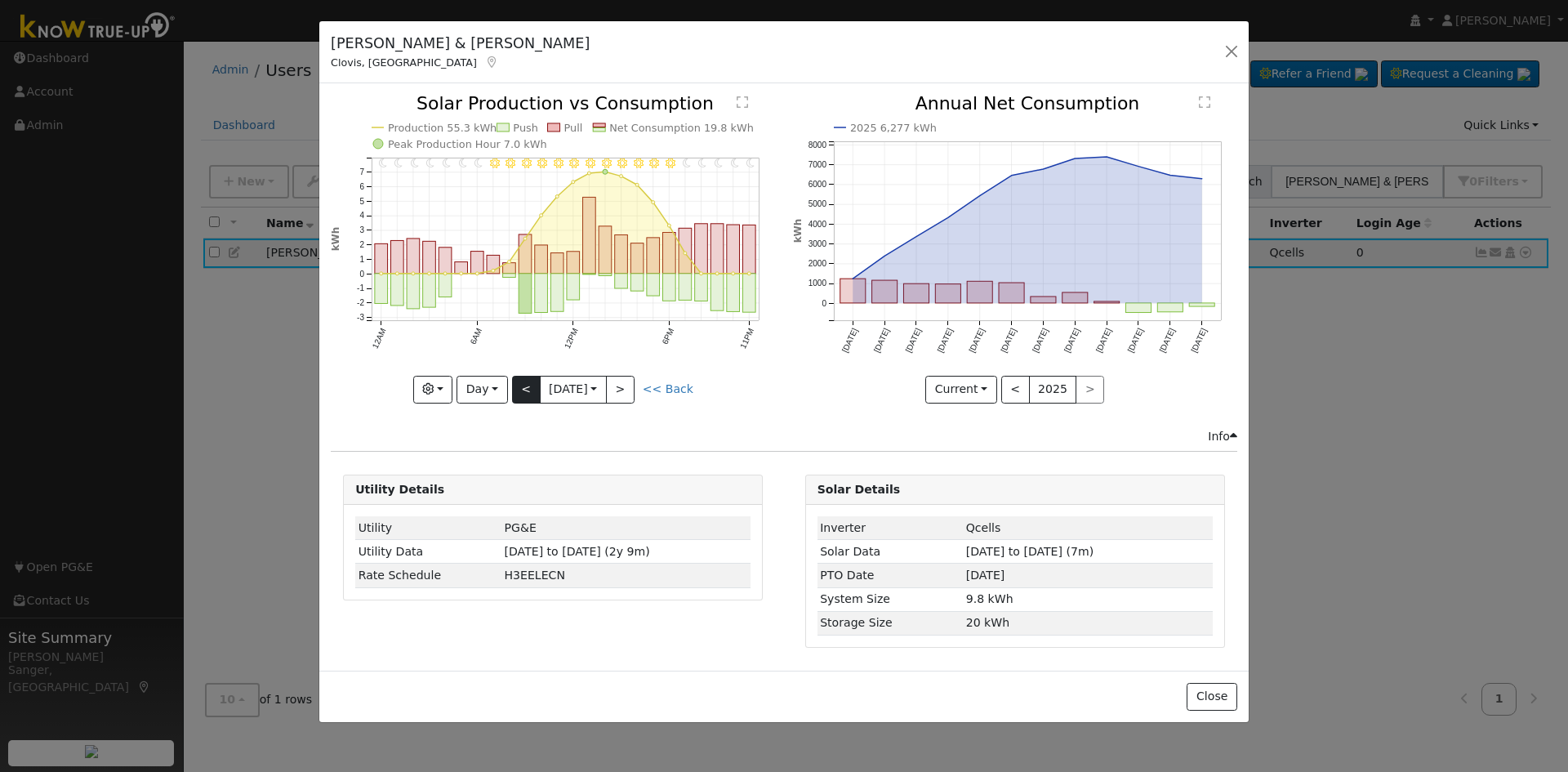
click at [527, 386] on div "11PM - Clear 10PM - Clear 9PM - Clear 8PM - Clear 7PM - Clear 6PM - Clear 5PM -…" at bounding box center [553, 248] width 444 height 308
click at [527, 386] on button "<" at bounding box center [526, 389] width 28 height 28
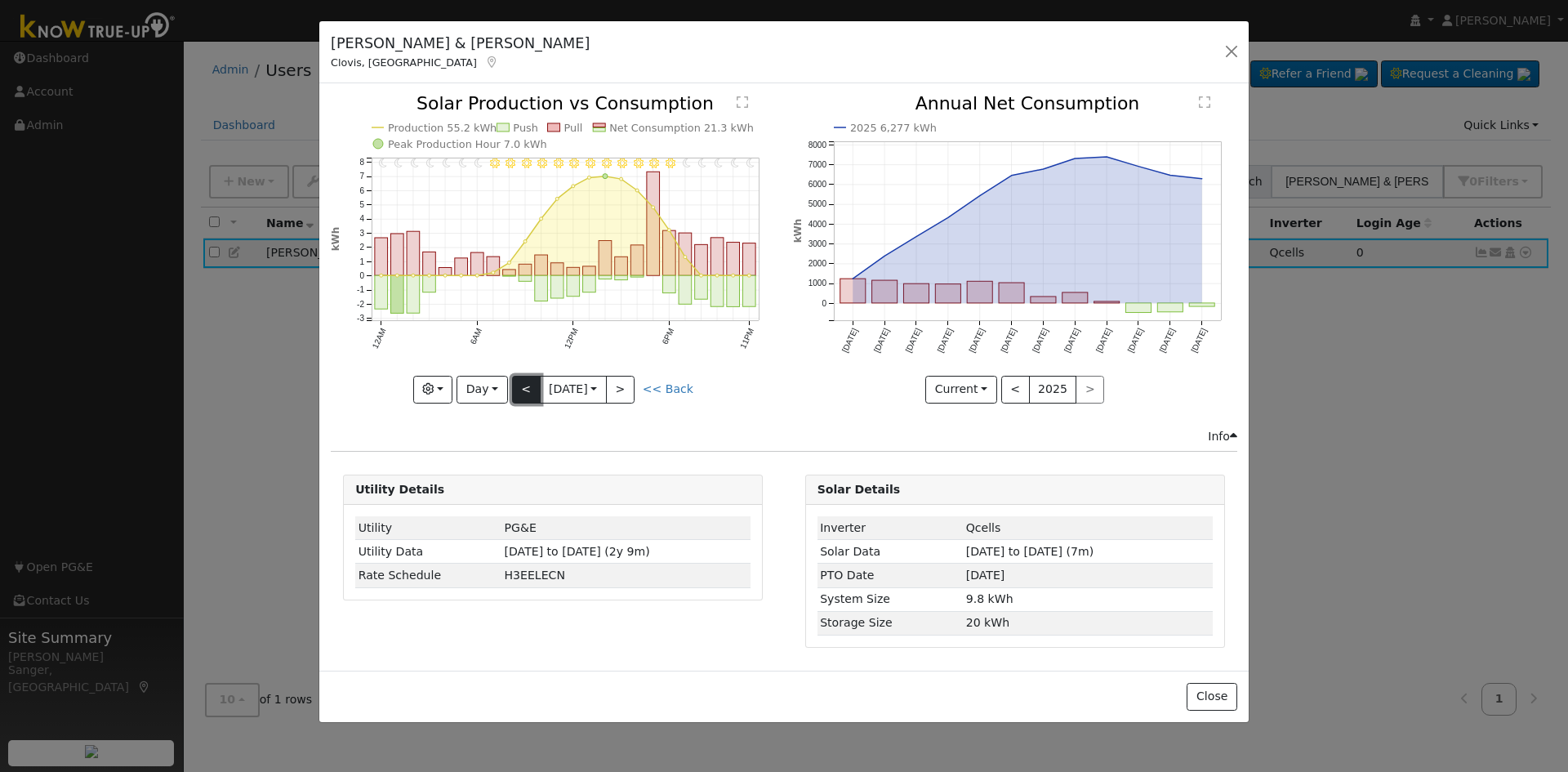
click at [527, 386] on button "<" at bounding box center [526, 389] width 28 height 28
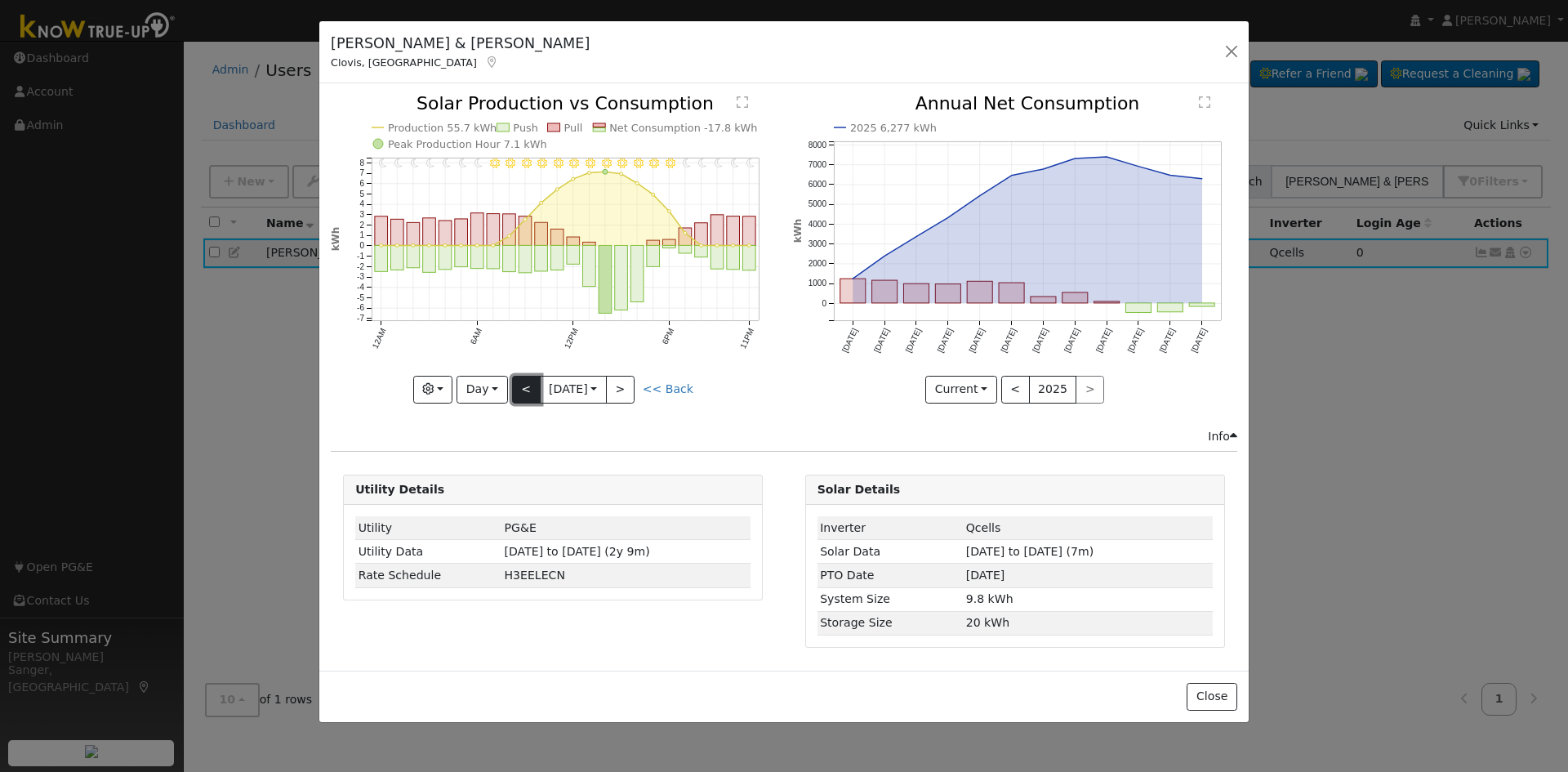
click at [527, 386] on button "<" at bounding box center [526, 389] width 28 height 28
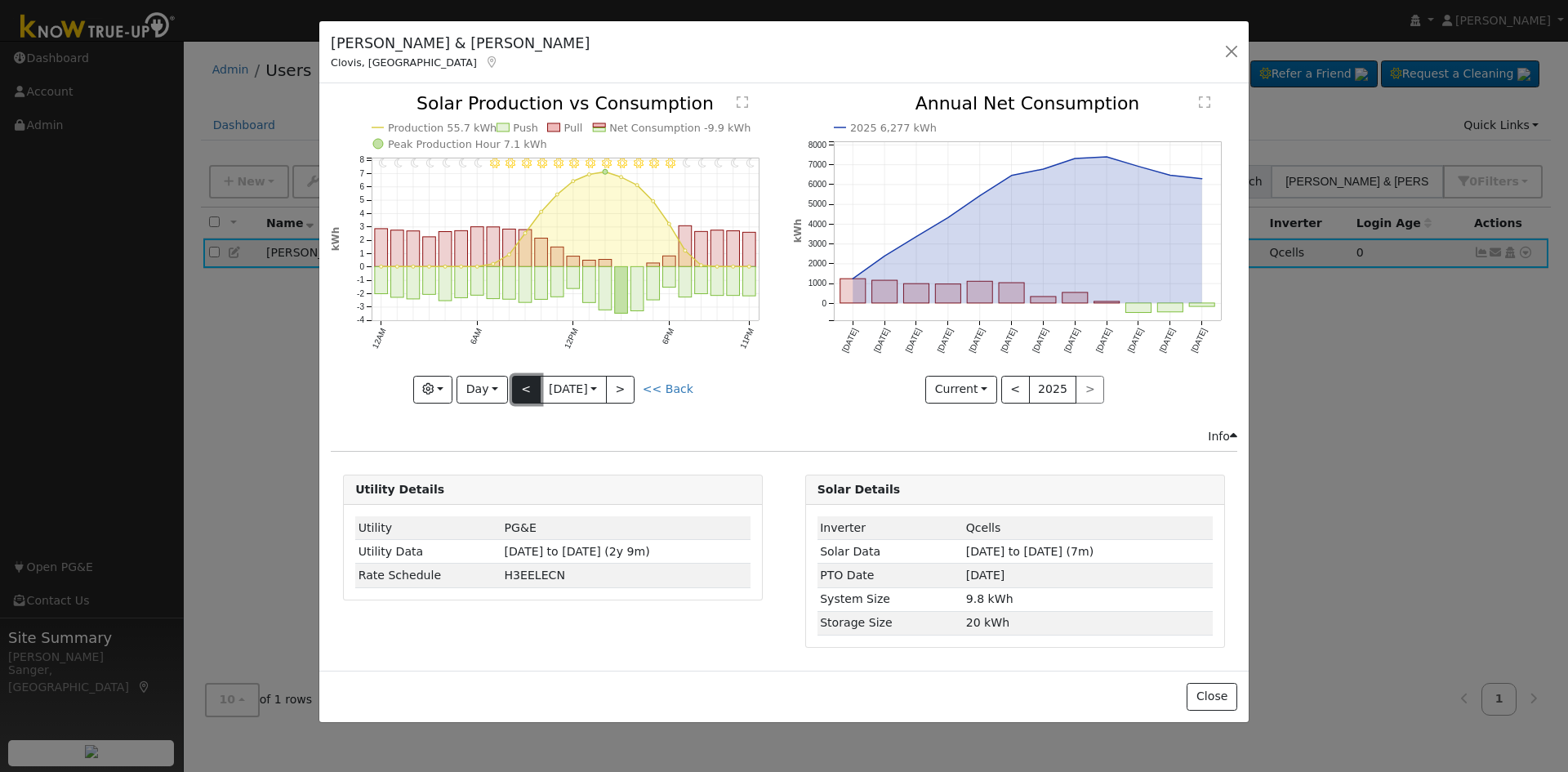
click at [527, 386] on button "<" at bounding box center [526, 389] width 28 height 28
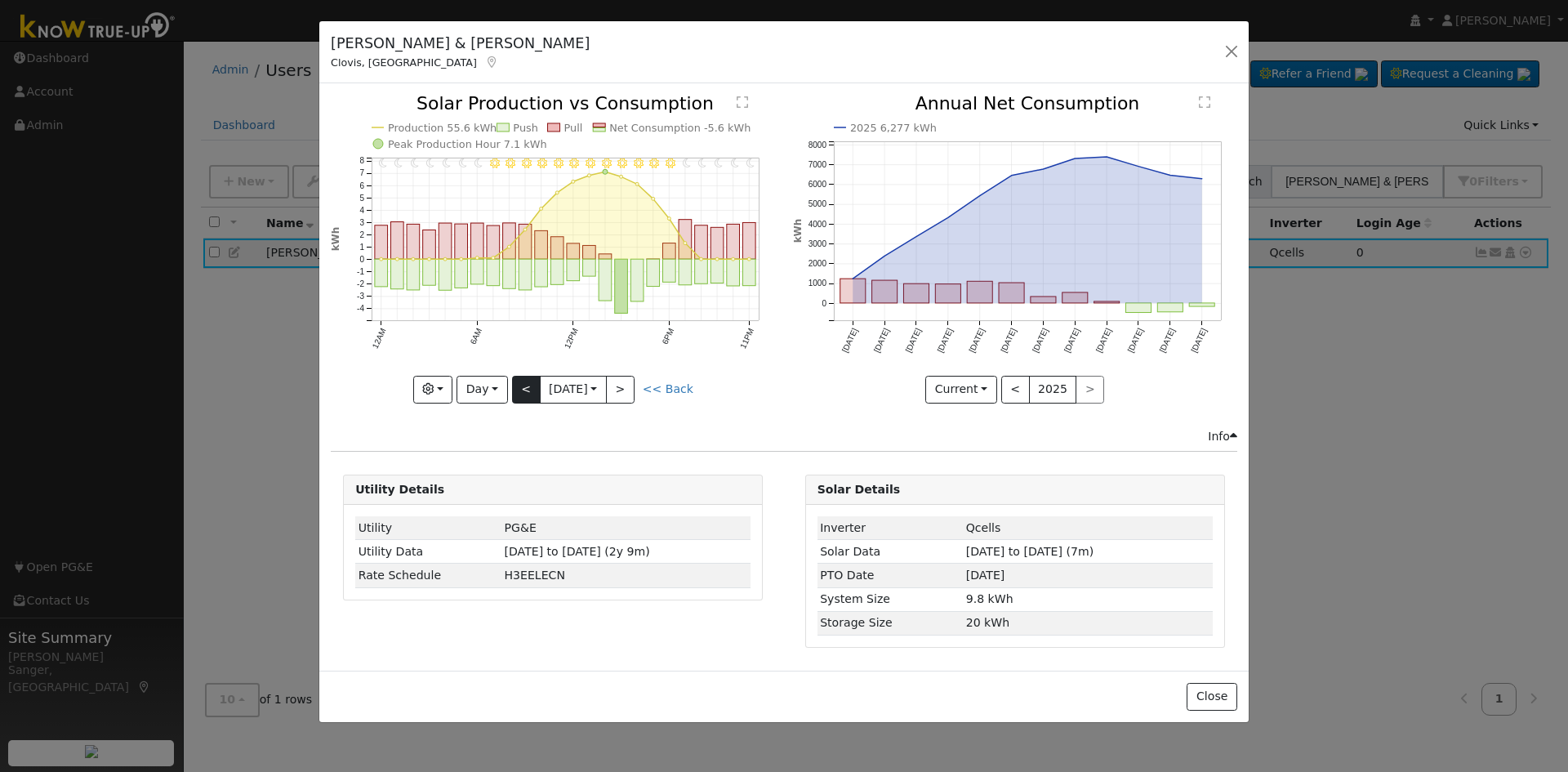
click at [527, 386] on div "11PM - Clear 10PM - Clear 9PM - Clear 8PM - Clear 7PM - Clear 6PM - Clear 5PM -…" at bounding box center [553, 248] width 444 height 308
click at [527, 386] on button "<" at bounding box center [526, 389] width 28 height 28
click at [527, 386] on div "11PM - Clear 10PM - Clear 9PM - Clear 8PM - Clear 7PM - Clear 6PM - Clear 5PM -…" at bounding box center [553, 248] width 444 height 308
click at [527, 386] on button "<" at bounding box center [526, 389] width 28 height 28
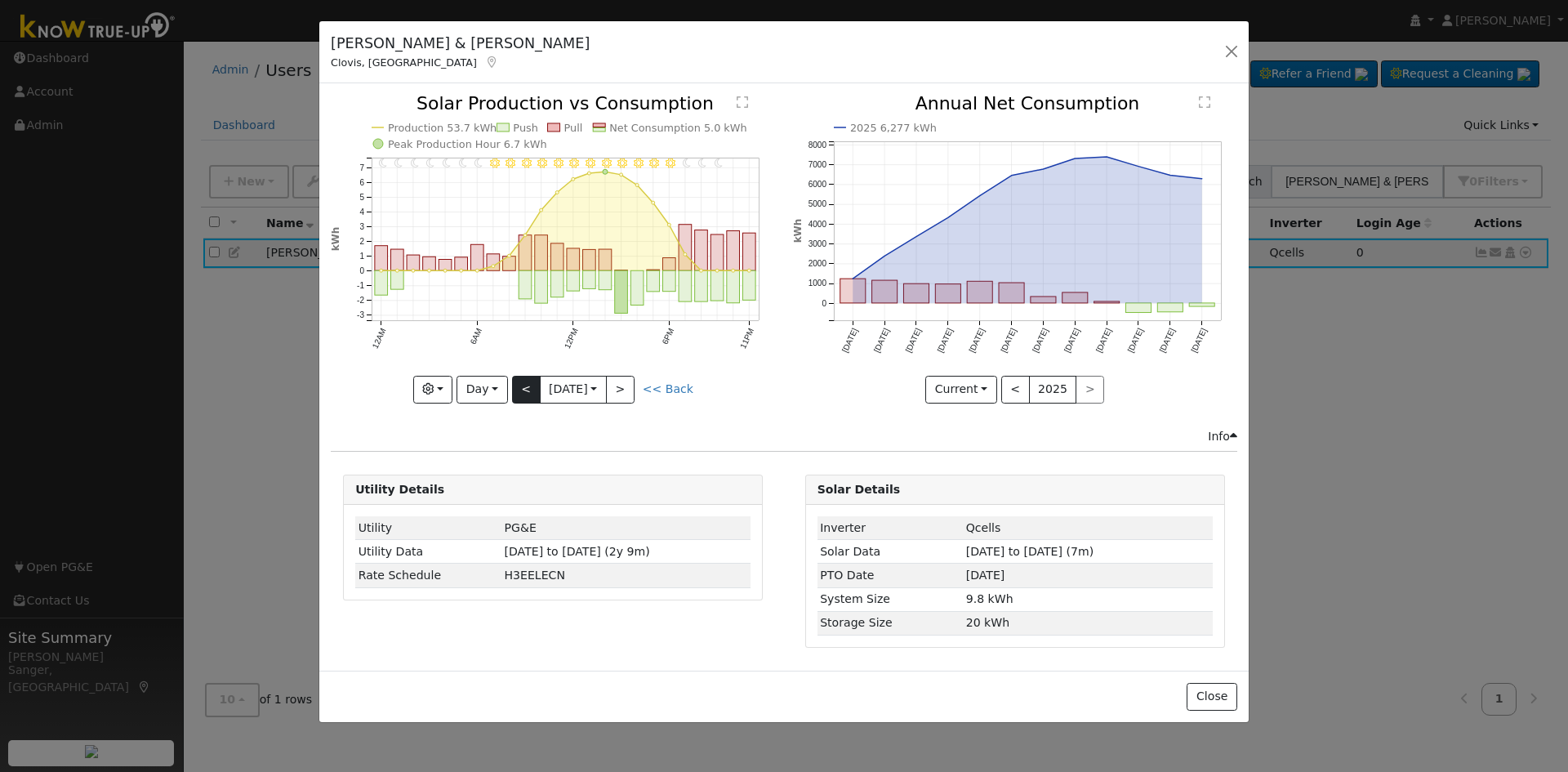
click at [527, 386] on div "11PM - undefined 10PM - undefined 9PM - Clear 8PM - Clear 7PM - Clear 6PM - Cle…" at bounding box center [553, 248] width 444 height 308
click at [527, 386] on button "<" at bounding box center [526, 389] width 28 height 28
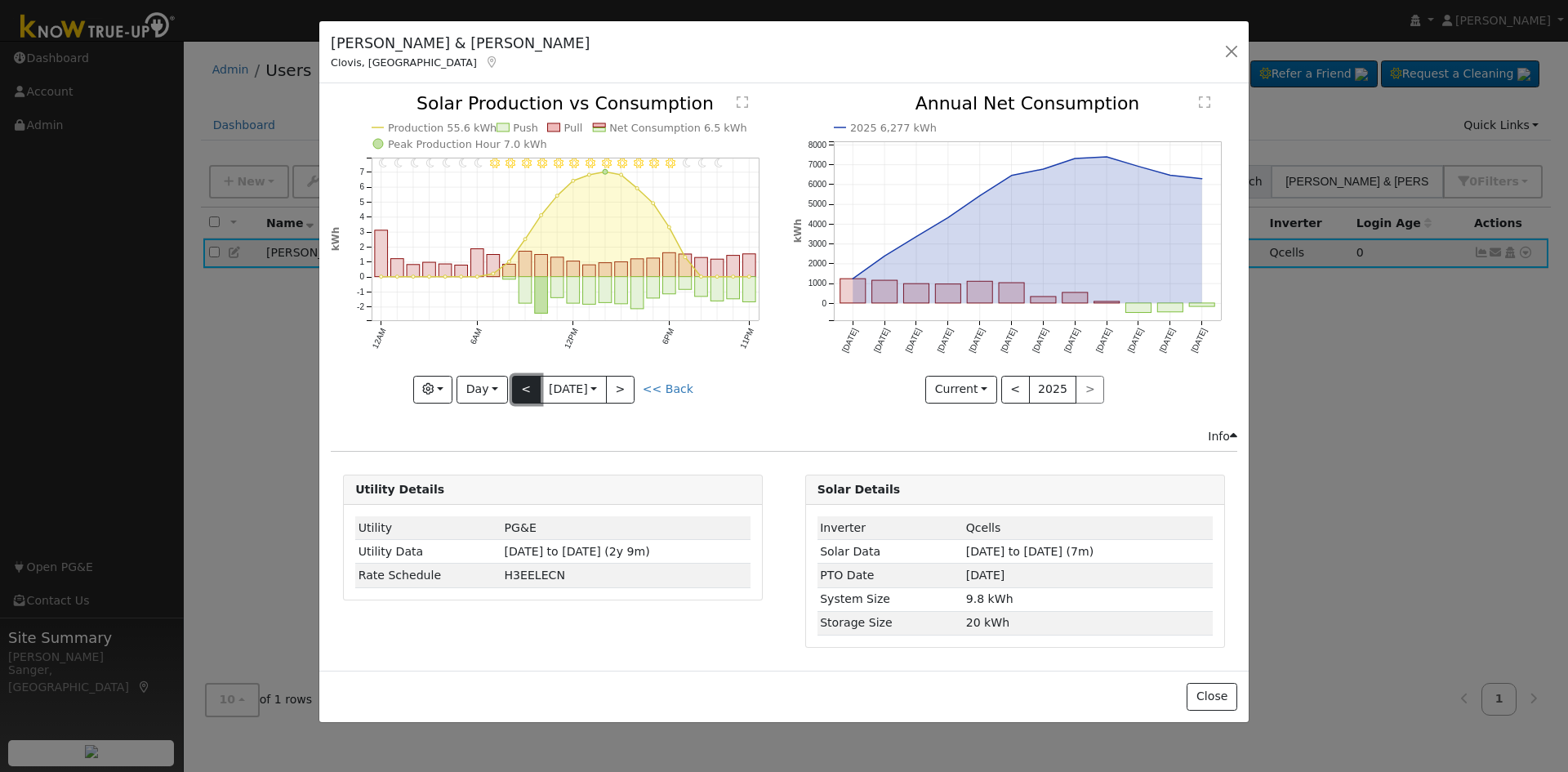
click at [527, 386] on button "<" at bounding box center [526, 389] width 28 height 28
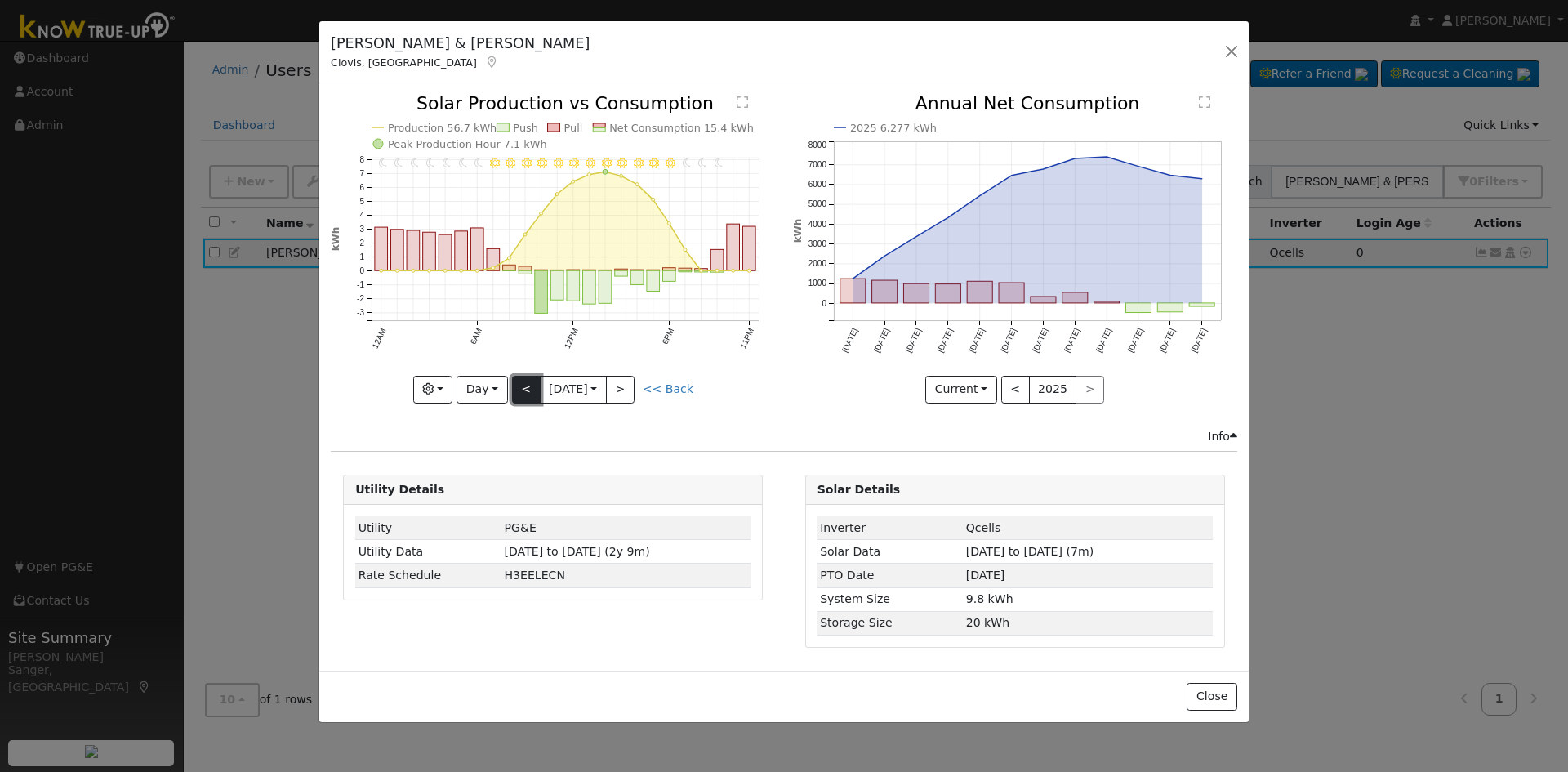
click at [527, 386] on button "<" at bounding box center [526, 389] width 28 height 28
type input "[DATE]"
